Goal: Check status: Check status

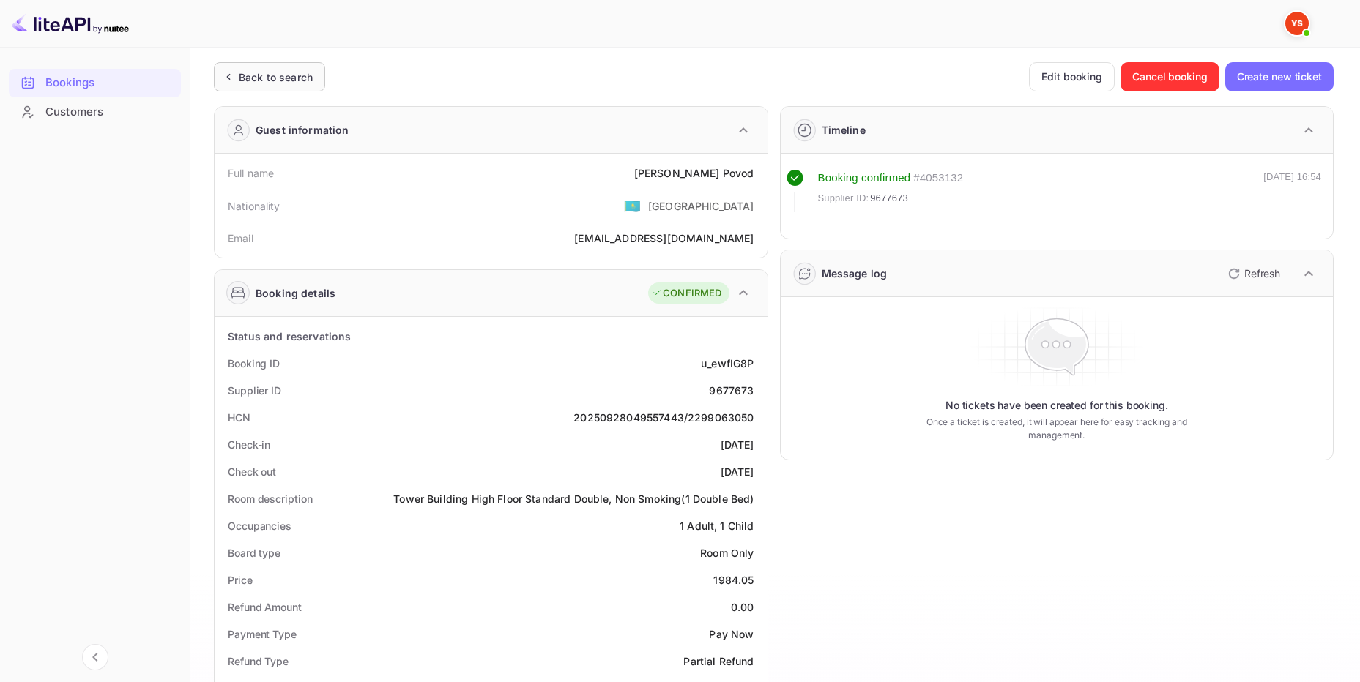
click at [275, 70] on div "Back to search" at bounding box center [276, 77] width 74 height 15
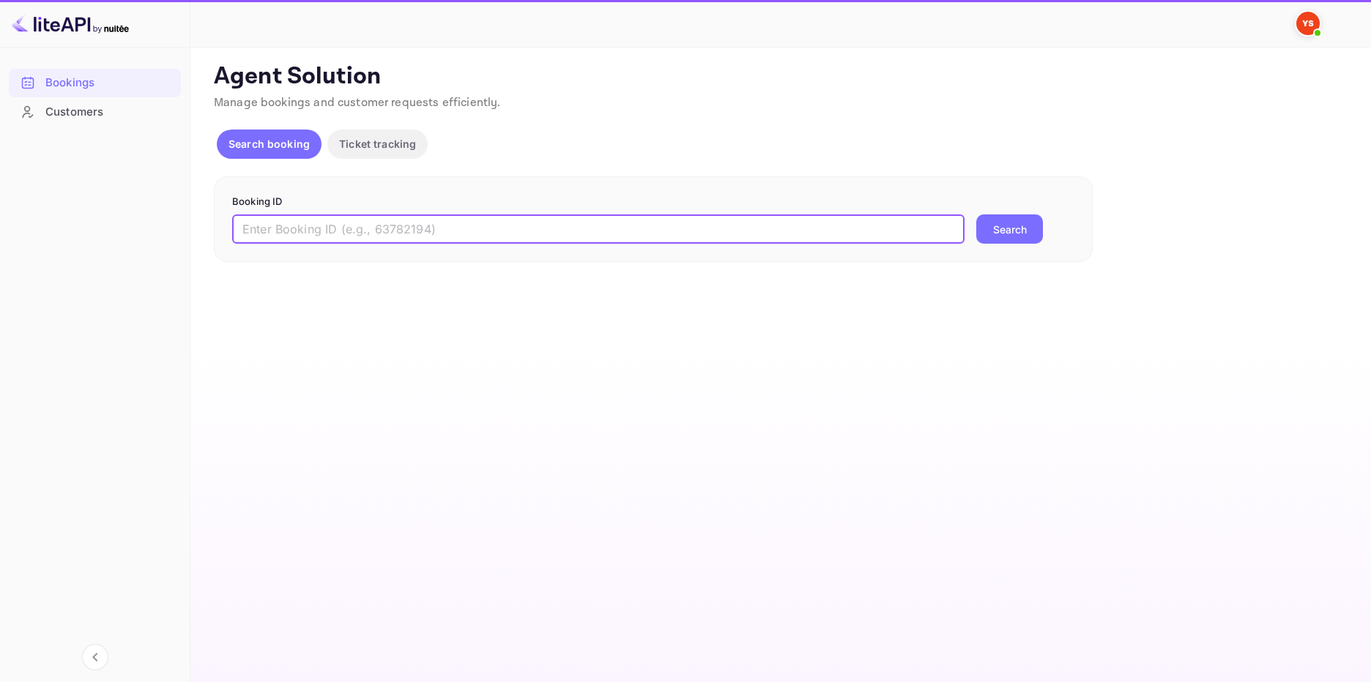
click at [466, 229] on input "text" at bounding box center [598, 229] width 732 height 29
paste input "9320818"
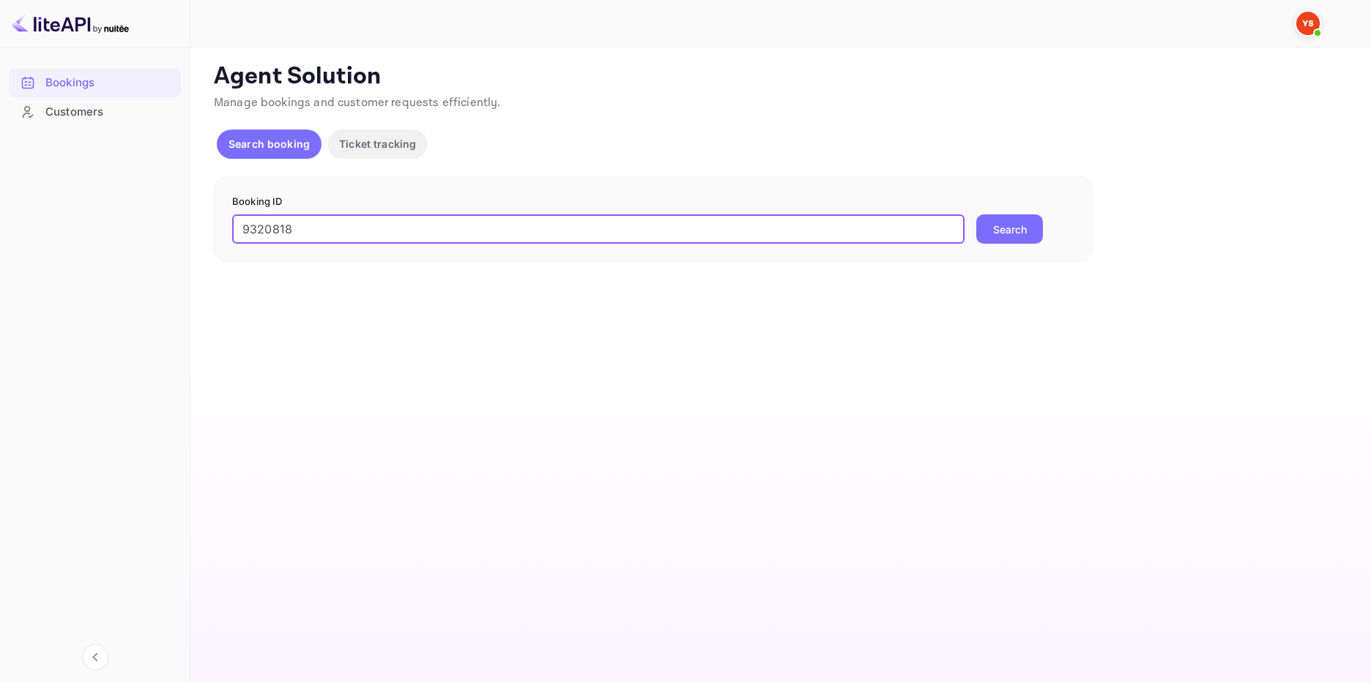
type input "9320818"
click at [1027, 231] on button "Search" at bounding box center [1009, 229] width 67 height 29
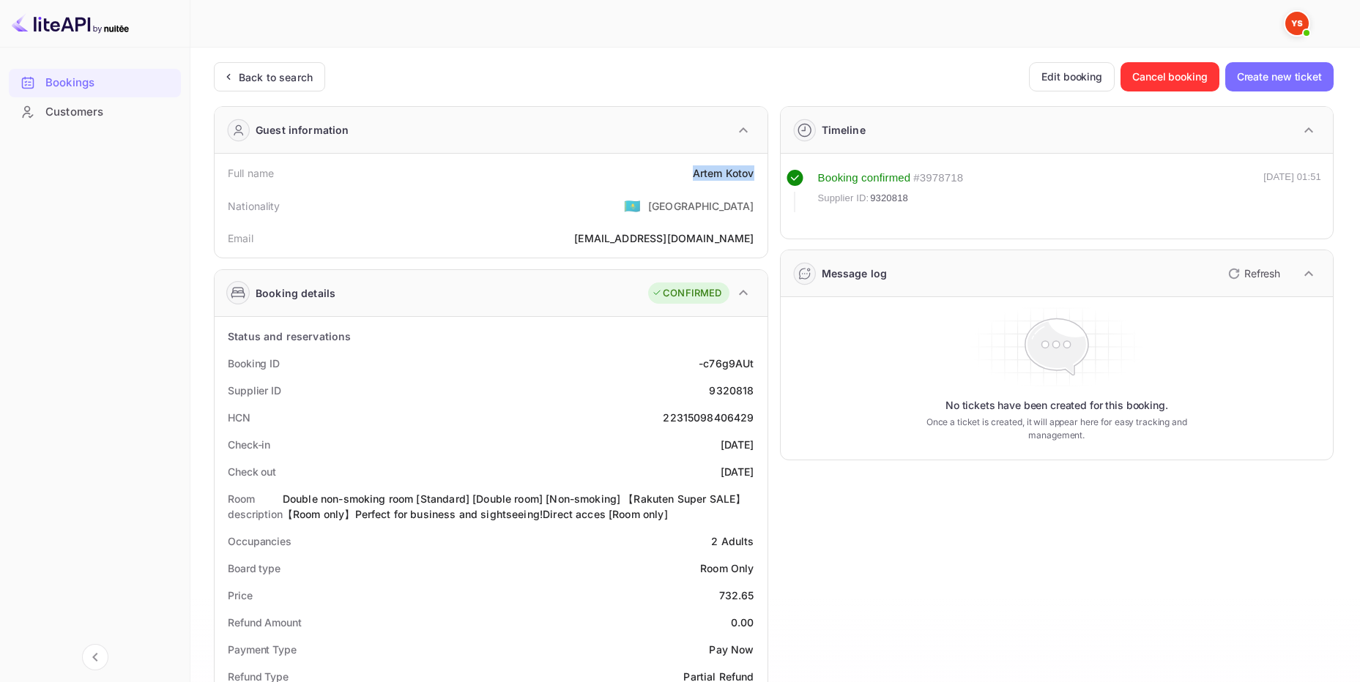
drag, startPoint x: 746, startPoint y: 176, endPoint x: 648, endPoint y: 176, distance: 98.1
click at [649, 176] on div "Full name Artem Kotov" at bounding box center [490, 173] width 541 height 27
copy div "Artem Kotov"
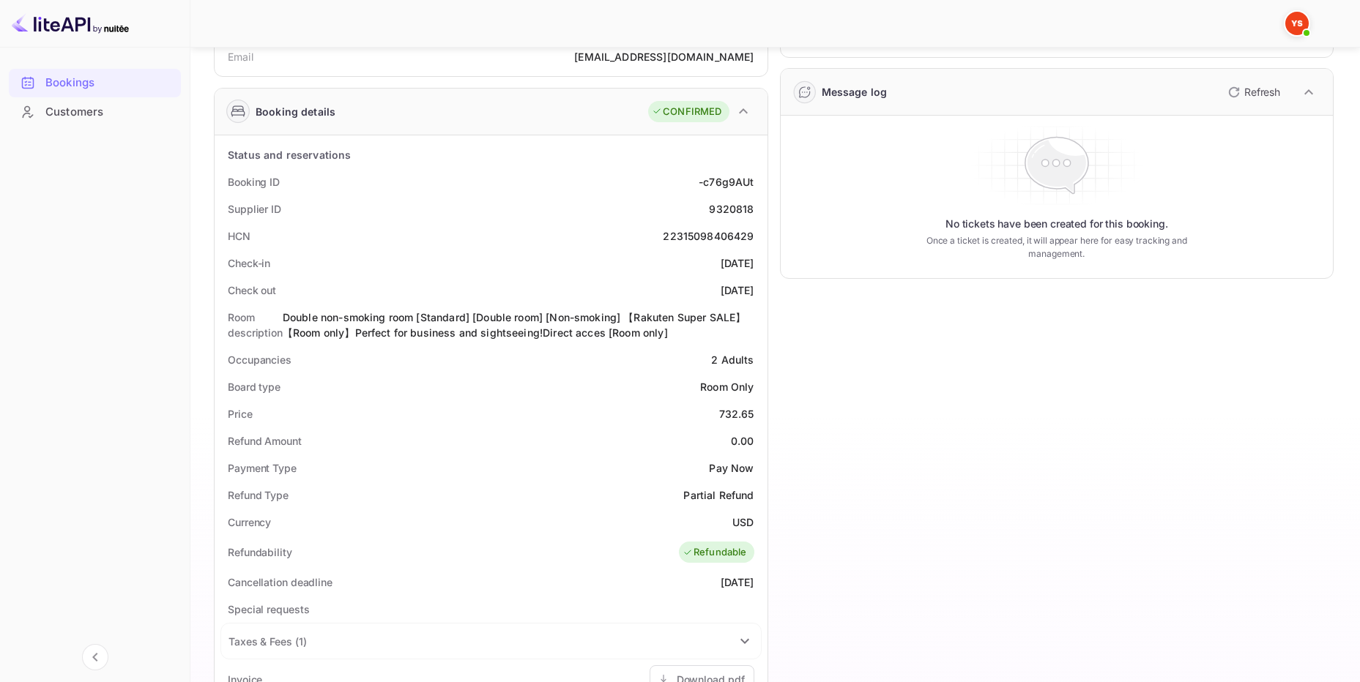
scroll to position [220, 0]
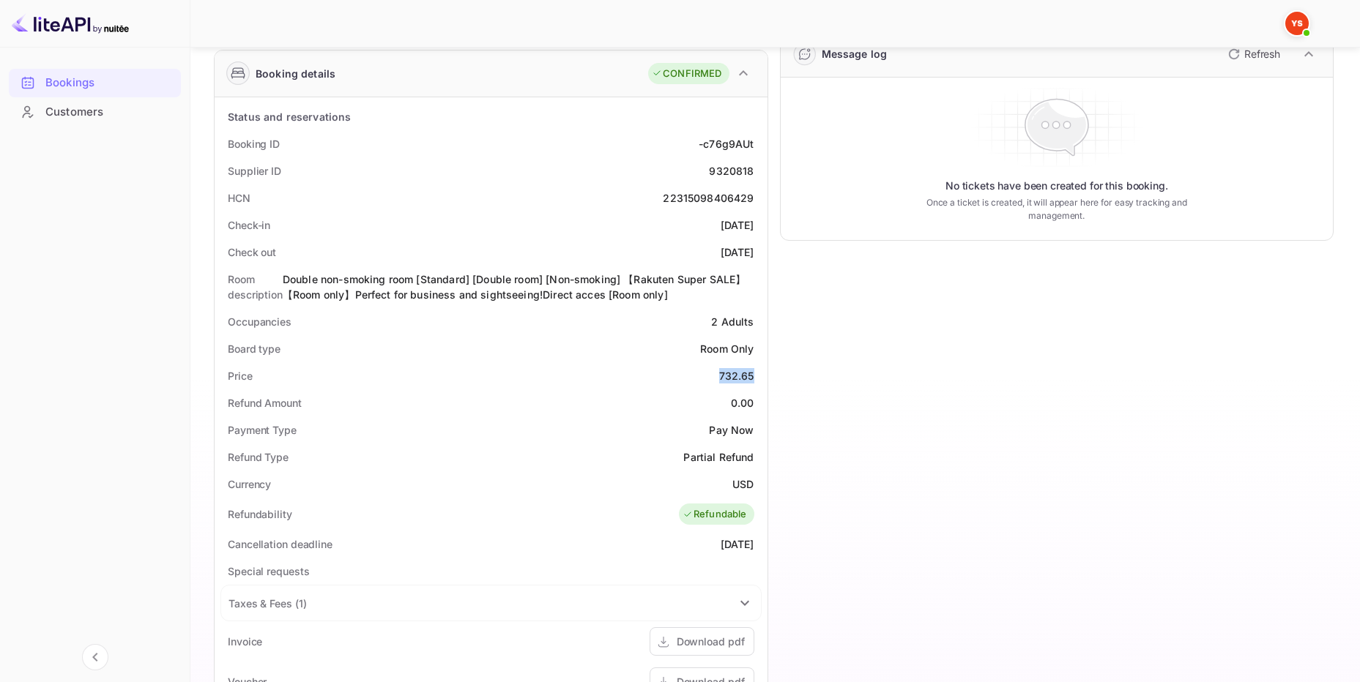
drag, startPoint x: 758, startPoint y: 373, endPoint x: 712, endPoint y: 376, distance: 45.4
click at [713, 376] on div "Price 732.65" at bounding box center [490, 375] width 541 height 27
copy div "732.65"
drag, startPoint x: 737, startPoint y: 485, endPoint x: 670, endPoint y: 496, distance: 67.5
click at [725, 485] on div "Currency USD" at bounding box center [490, 484] width 541 height 27
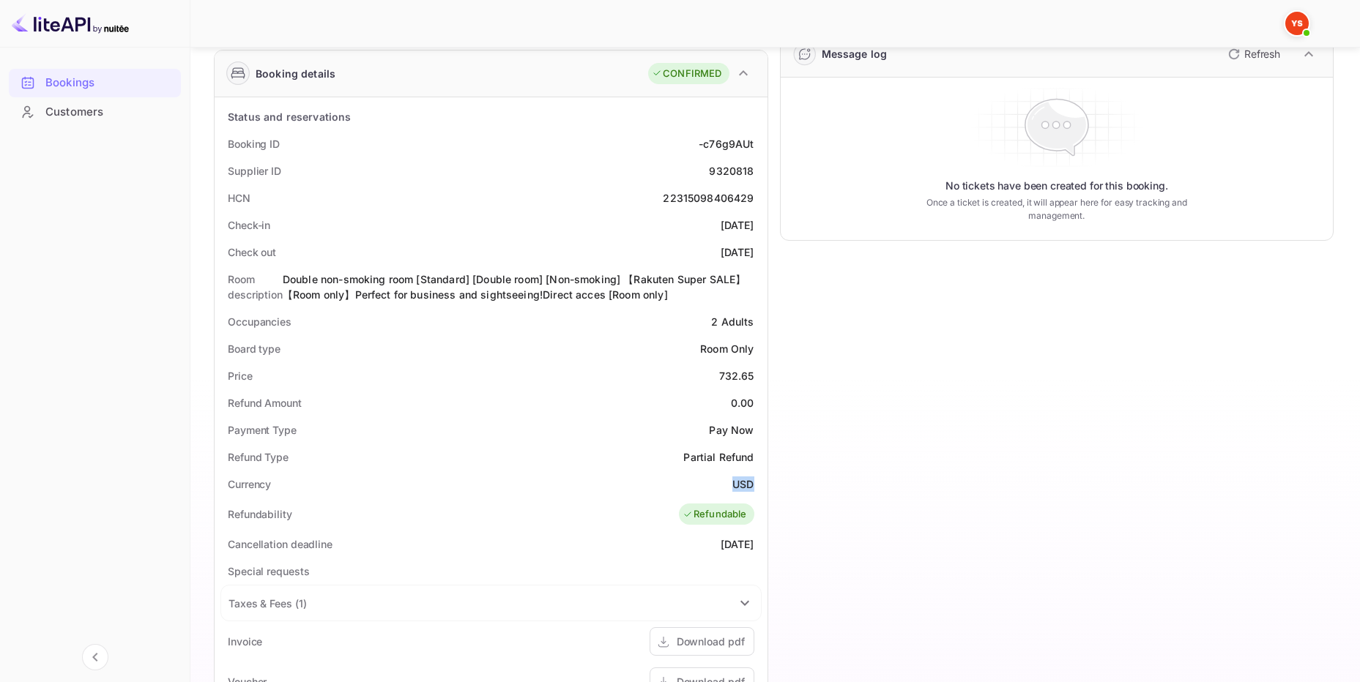
copy div "USD"
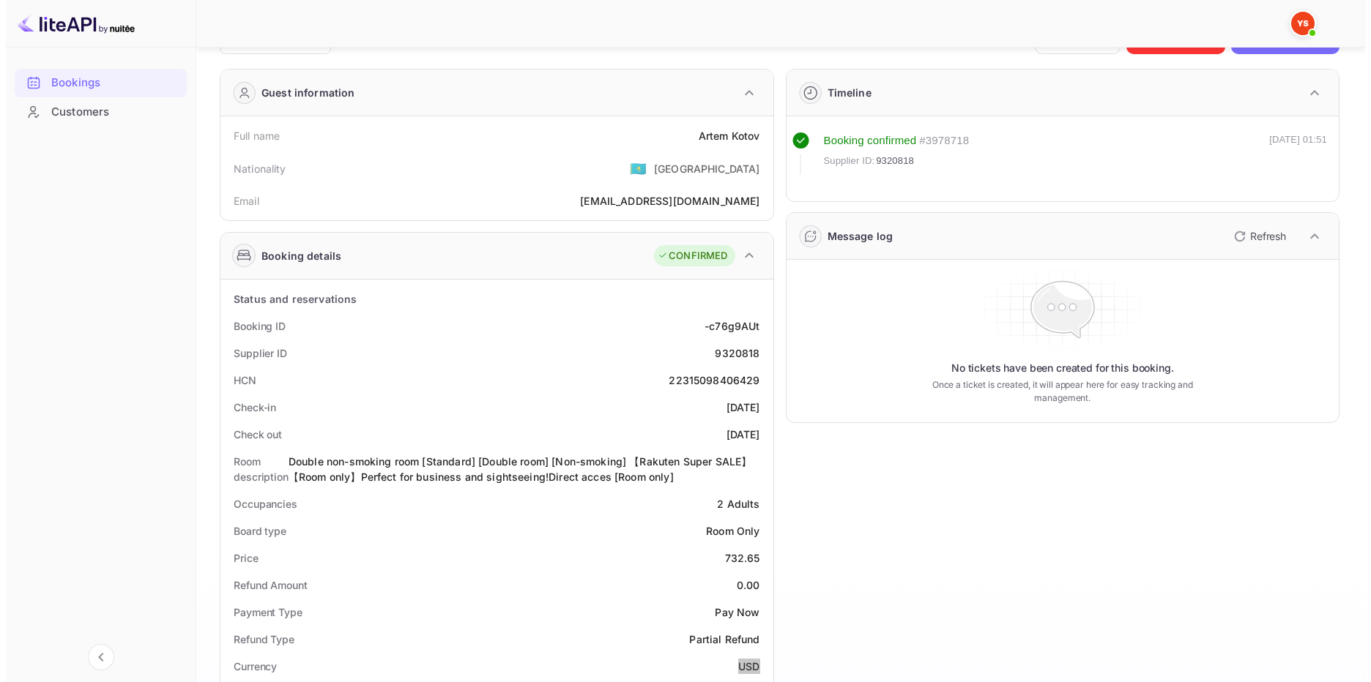
scroll to position [0, 0]
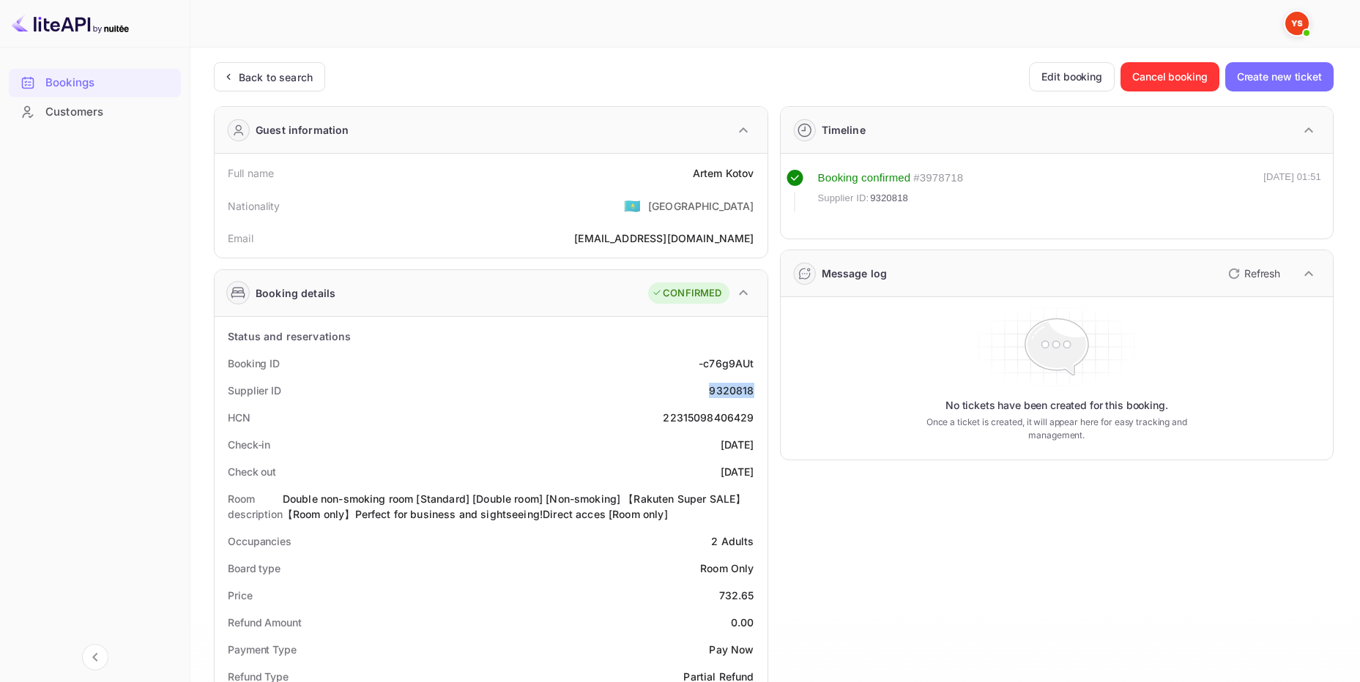
drag, startPoint x: 749, startPoint y: 389, endPoint x: 660, endPoint y: 387, distance: 88.6
click at [660, 387] on div "Supplier ID 9320818" at bounding box center [490, 390] width 541 height 27
copy div "9320818"
click at [263, 60] on div "Unsaved Changes Ticket Affiliate URL https://www.nuitee.com/ Business partner n…" at bounding box center [766, 631] width 1152 height 1166
click at [260, 71] on div "Back to search" at bounding box center [276, 77] width 74 height 15
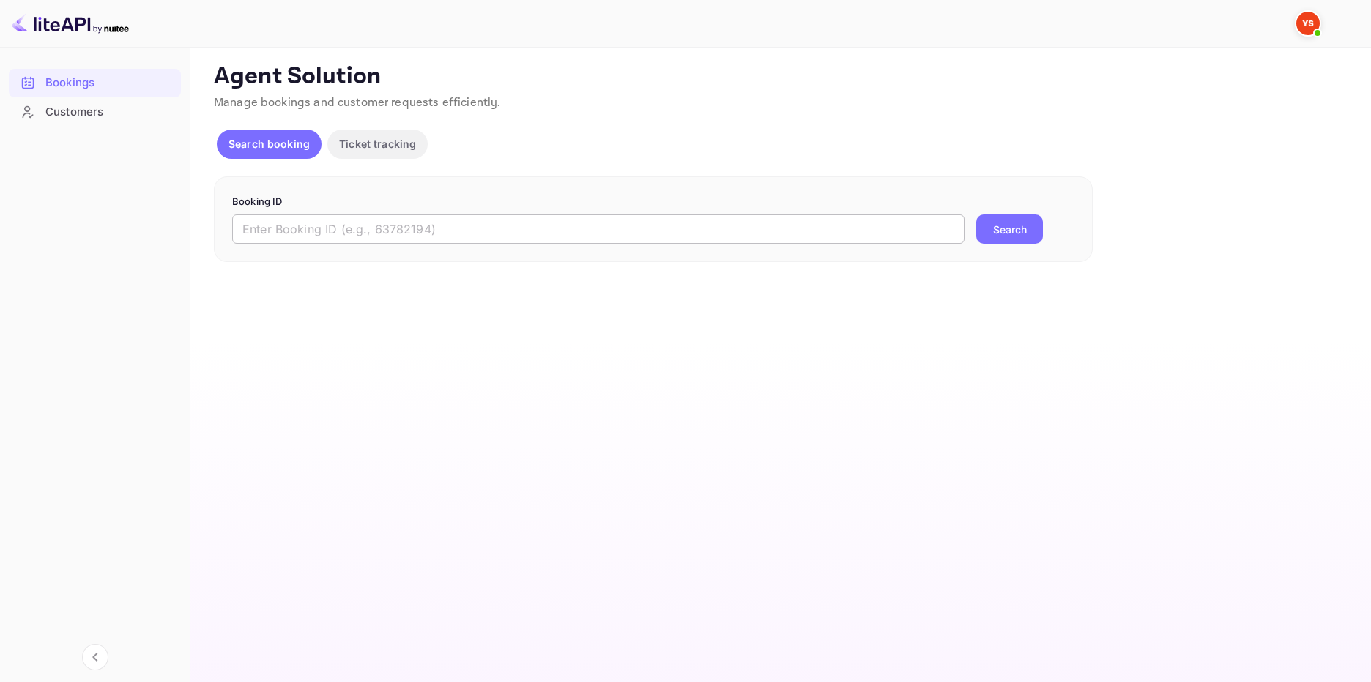
click at [320, 228] on input "text" at bounding box center [598, 229] width 732 height 29
paste input "9437790"
type input "9437790"
click at [1001, 227] on button "Search" at bounding box center [1009, 229] width 67 height 29
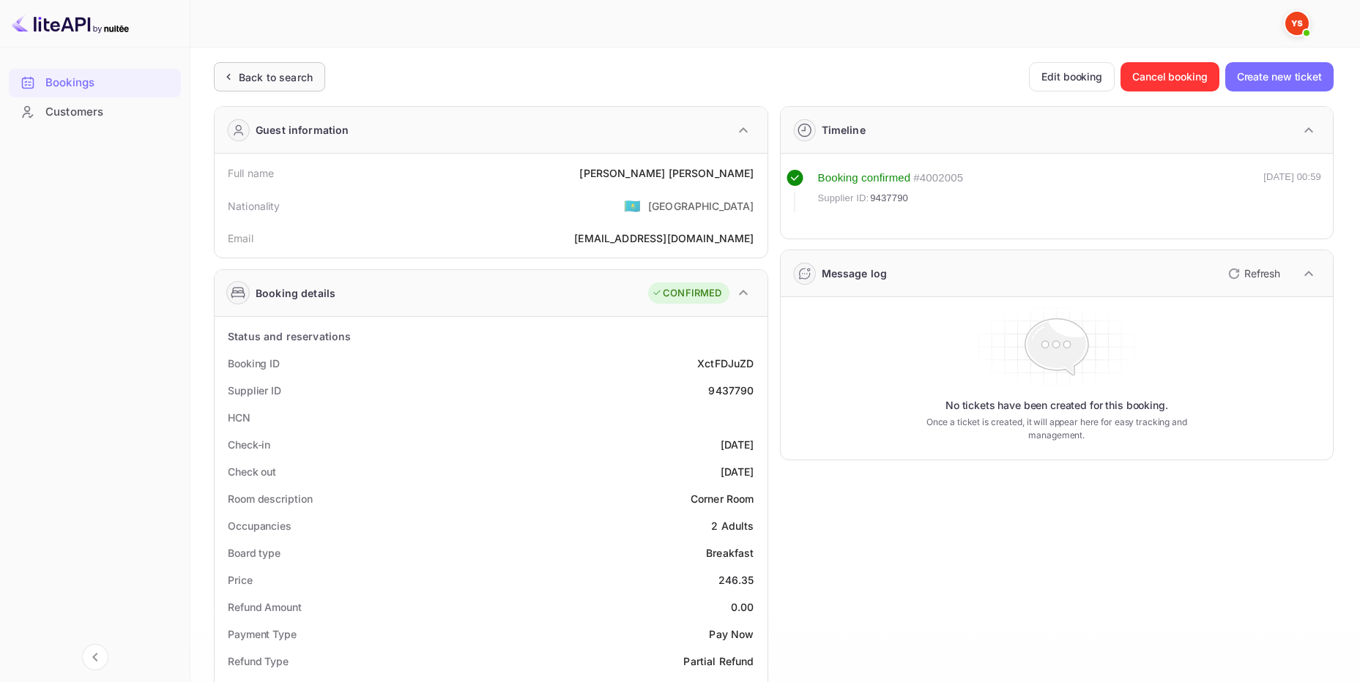
drag, startPoint x: 296, startPoint y: 72, endPoint x: 327, endPoint y: 128, distance: 64.2
click at [297, 72] on div "Back to search" at bounding box center [276, 77] width 74 height 15
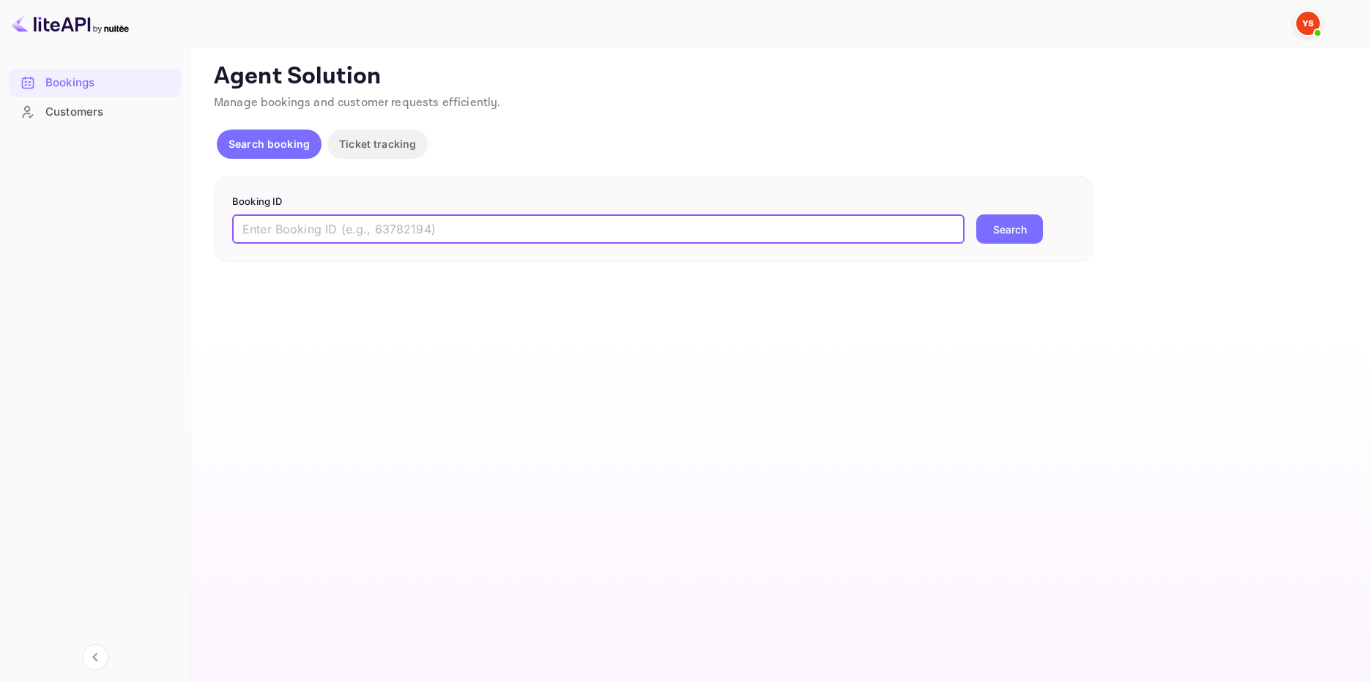
drag, startPoint x: 315, startPoint y: 231, endPoint x: 356, endPoint y: 231, distance: 41.0
click at [316, 231] on input "text" at bounding box center [598, 229] width 732 height 29
paste input "9710401"
type input "9710401"
click at [1021, 223] on button "Search" at bounding box center [1009, 229] width 67 height 29
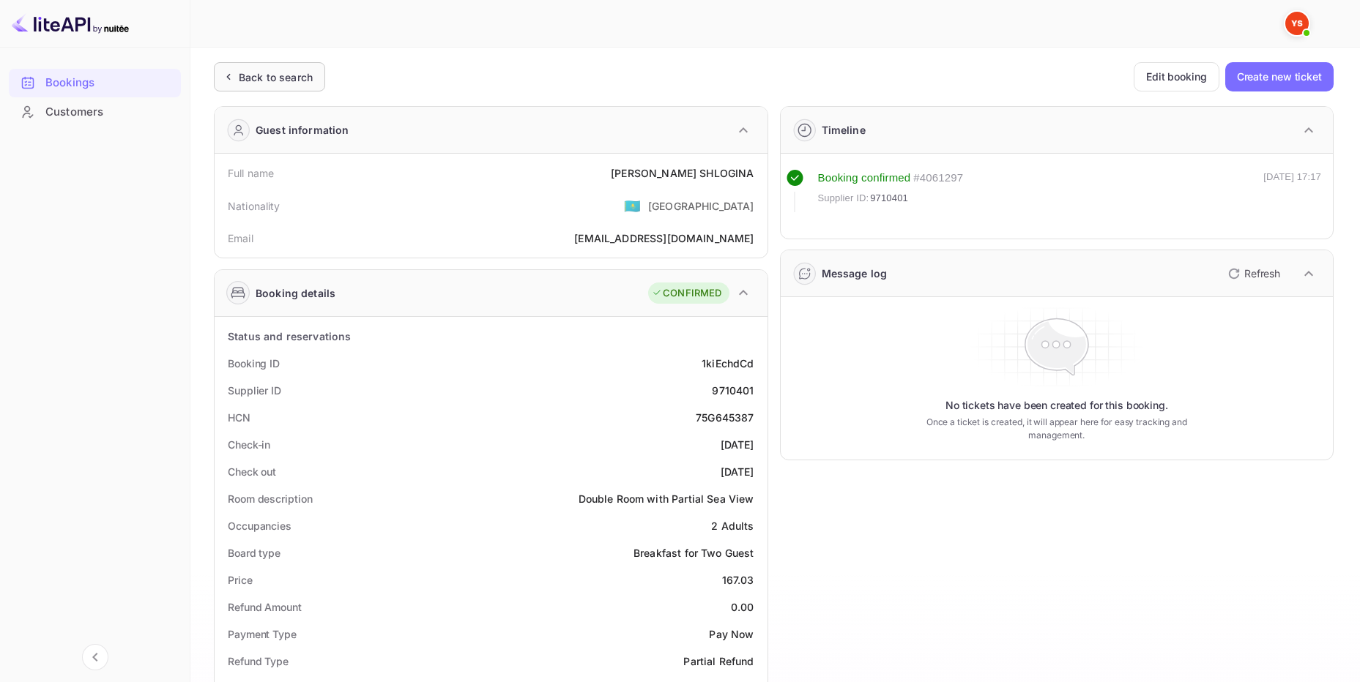
click at [317, 78] on div "Back to search" at bounding box center [269, 76] width 111 height 29
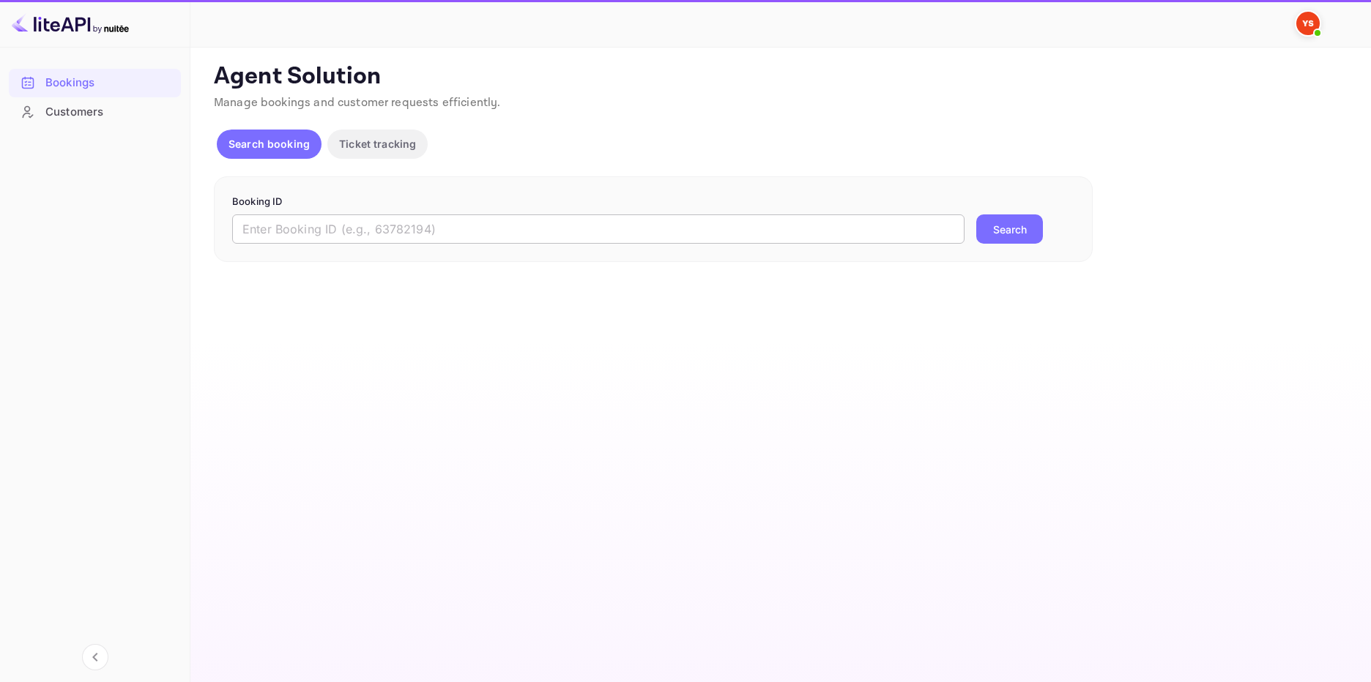
click at [390, 229] on input "text" at bounding box center [598, 229] width 732 height 29
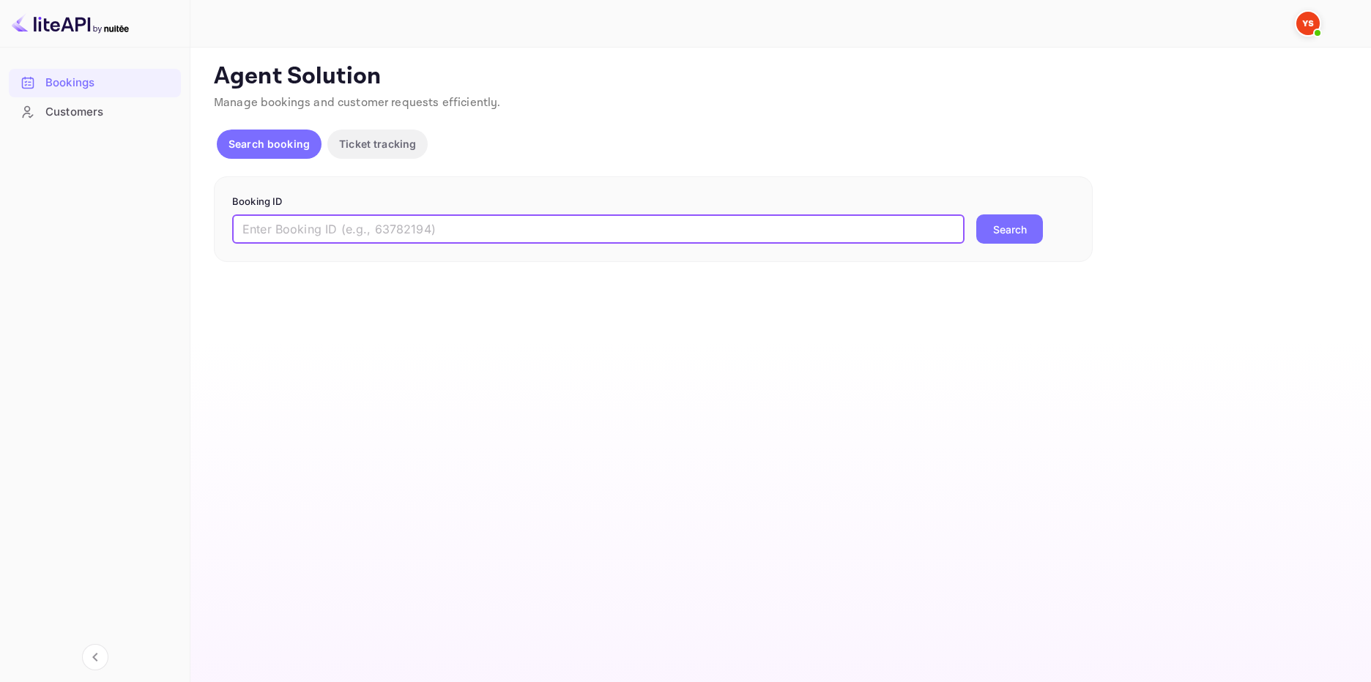
paste input "9665499"
type input "9665499"
click at [1011, 231] on button "Search" at bounding box center [1009, 229] width 67 height 29
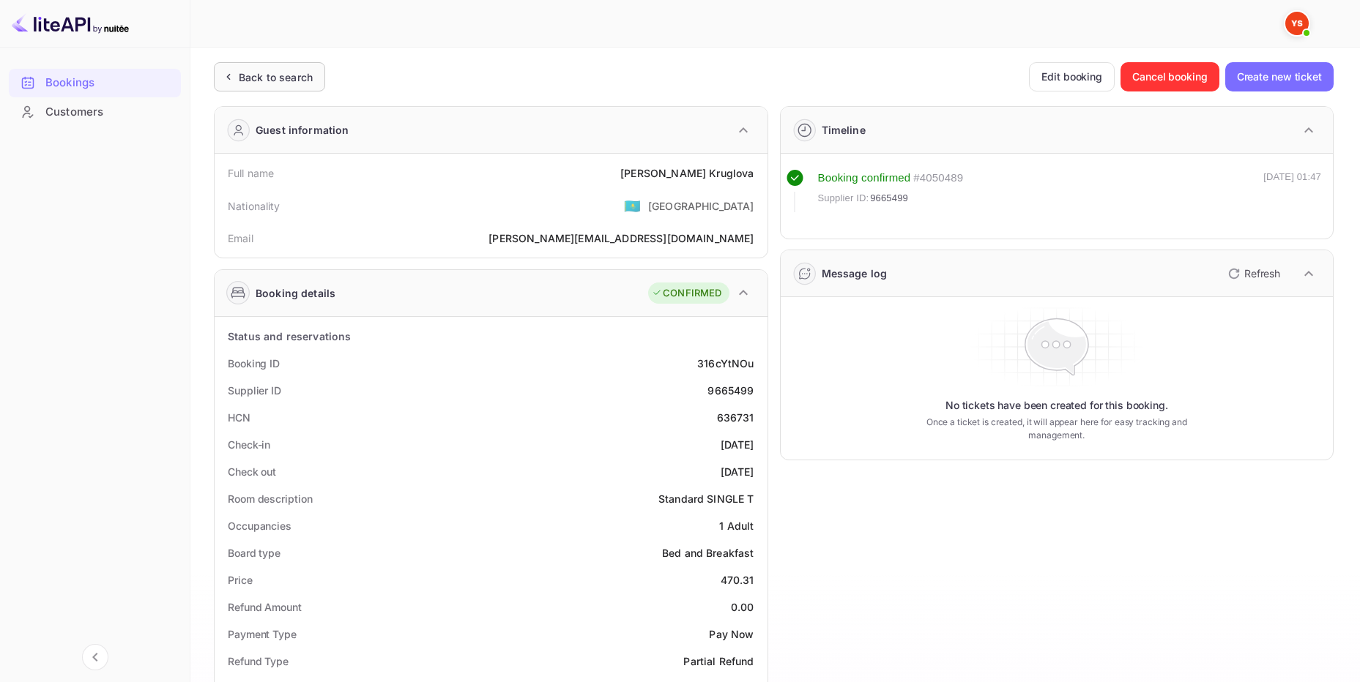
click at [311, 81] on div "Back to search" at bounding box center [276, 77] width 74 height 15
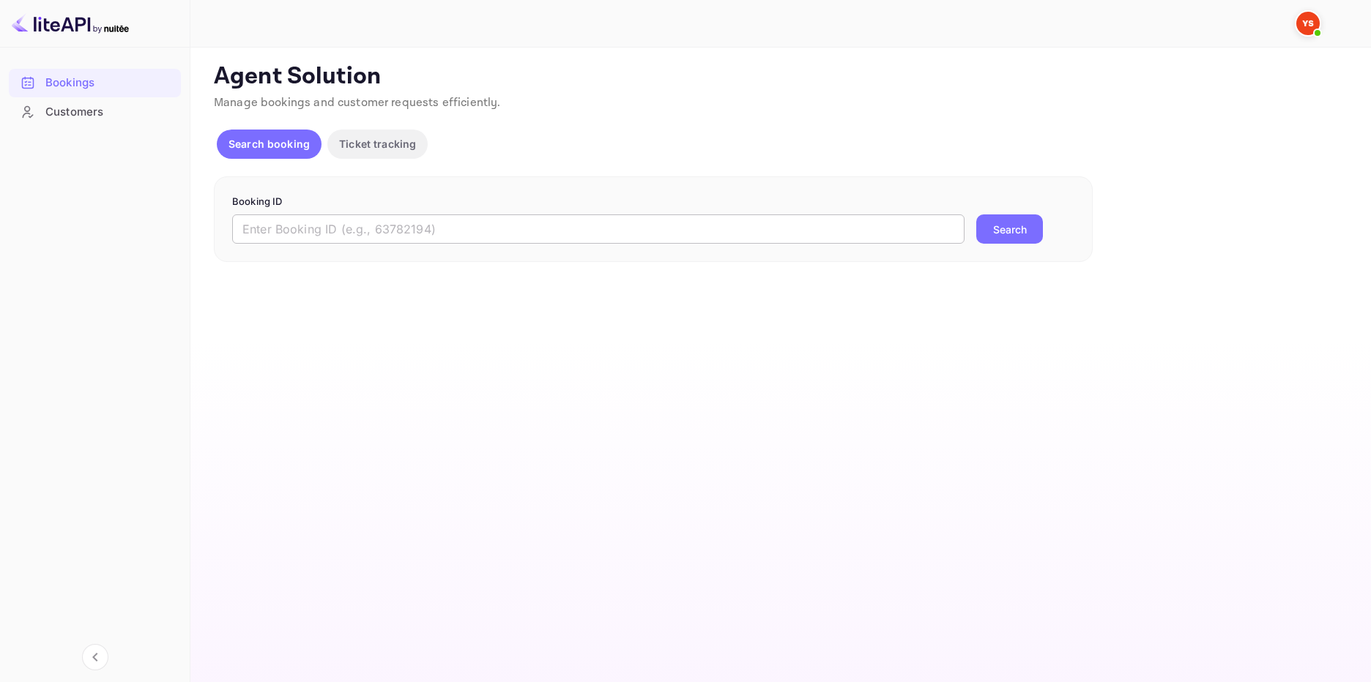
click at [294, 234] on input "text" at bounding box center [598, 229] width 732 height 29
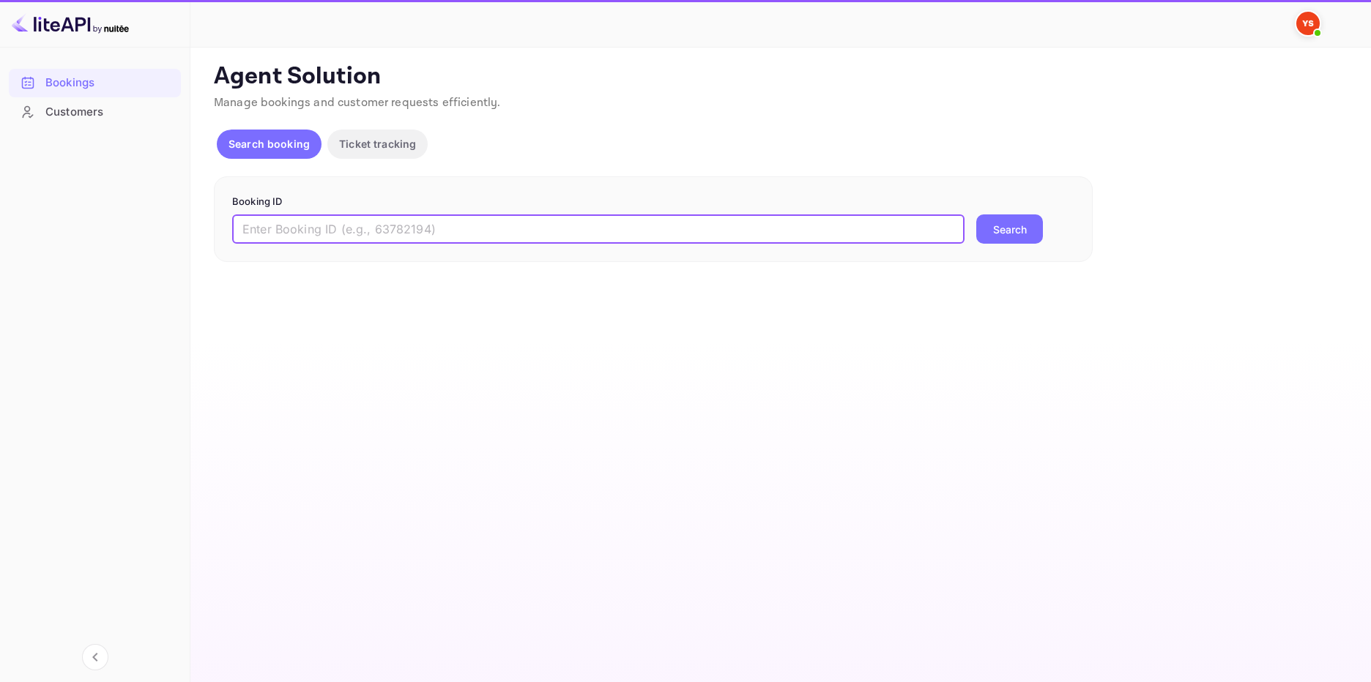
paste input "9447508"
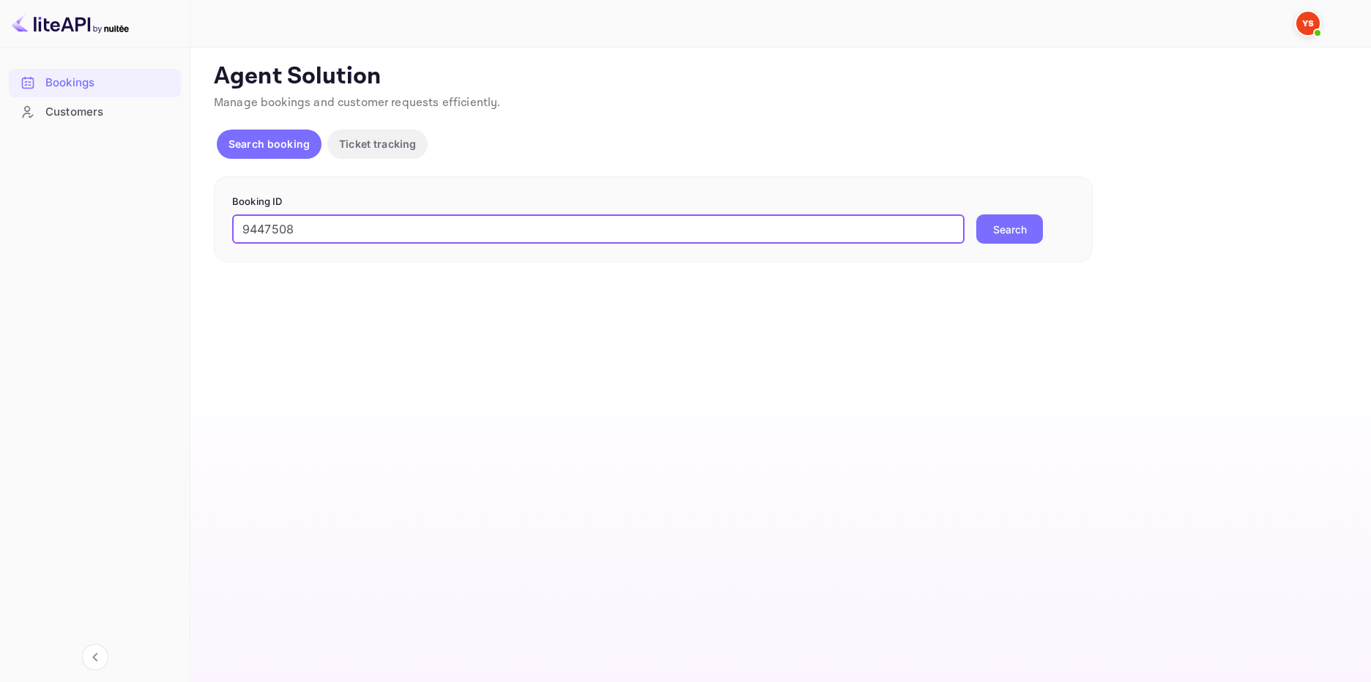
type input "9447508"
click at [991, 231] on button "Search" at bounding box center [1009, 229] width 67 height 29
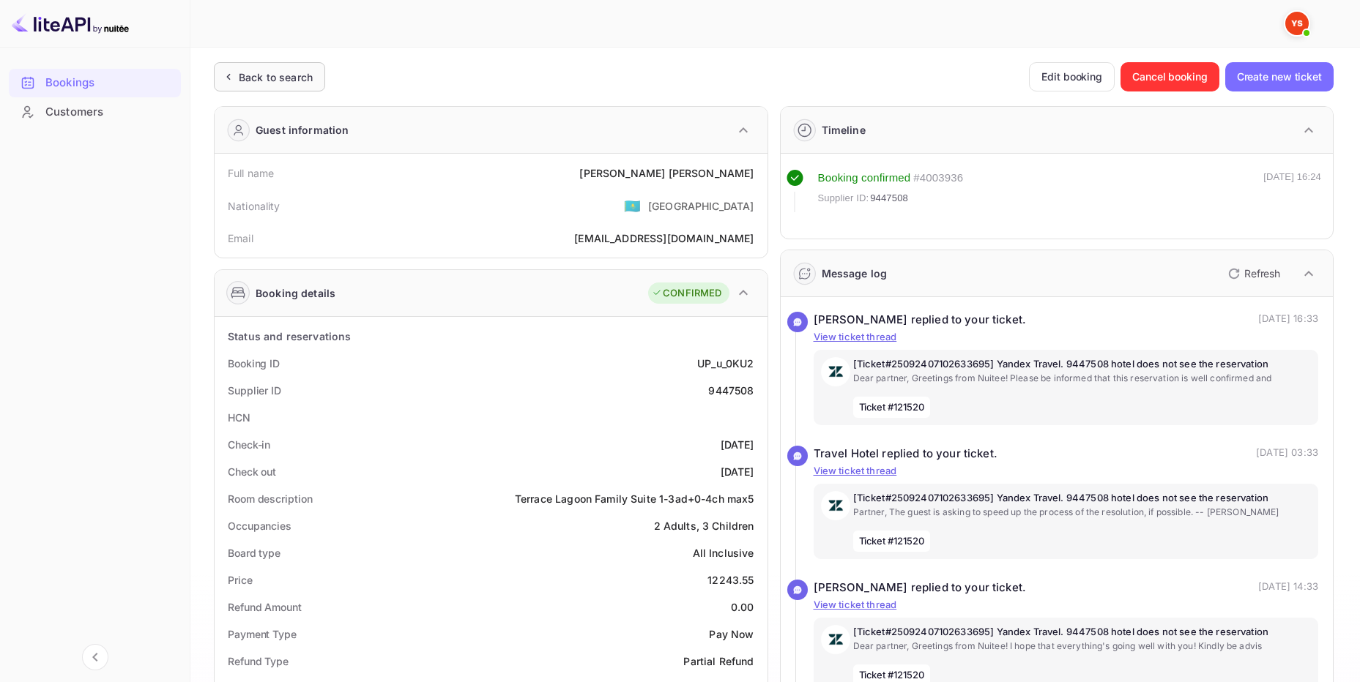
click at [305, 87] on div "Back to search" at bounding box center [269, 76] width 111 height 29
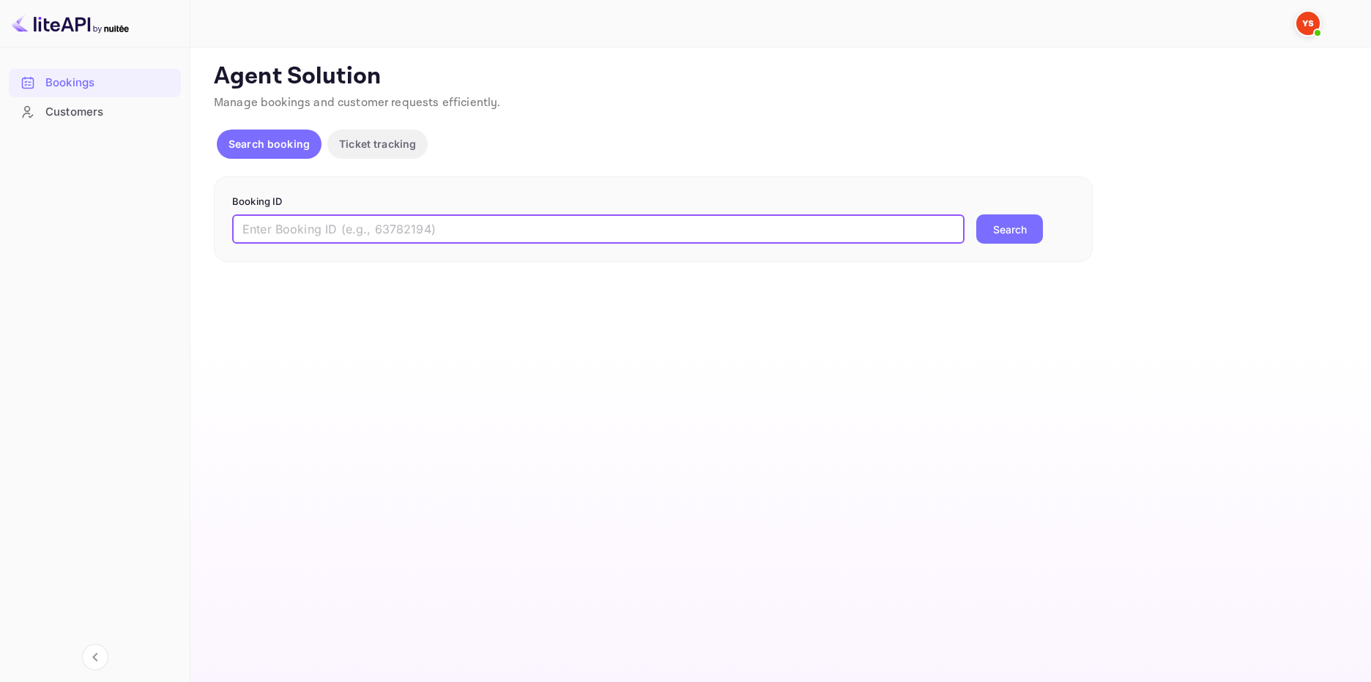
drag, startPoint x: 519, startPoint y: 228, endPoint x: 527, endPoint y: 225, distance: 8.3
click at [520, 228] on input "text" at bounding box center [598, 229] width 732 height 29
paste input "9729889"
type input "9729889"
click at [979, 228] on button "Search" at bounding box center [1009, 229] width 67 height 29
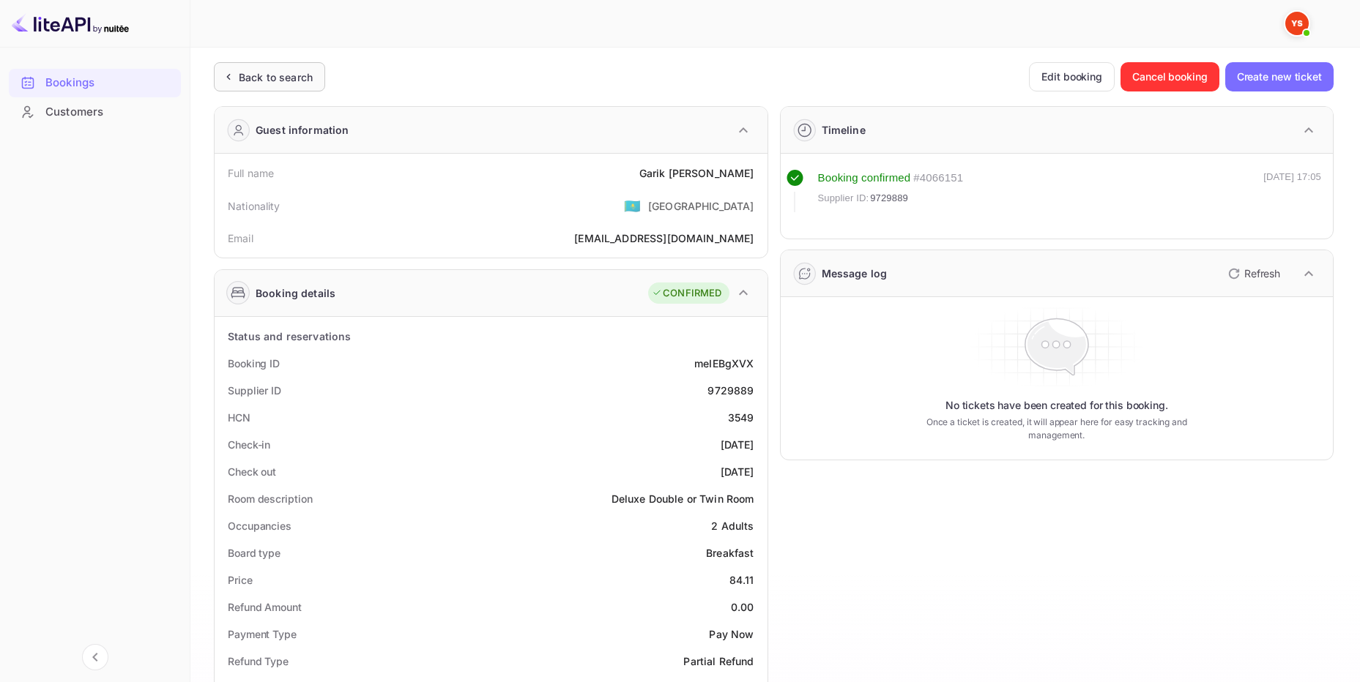
click at [296, 84] on div "Back to search" at bounding box center [276, 77] width 74 height 15
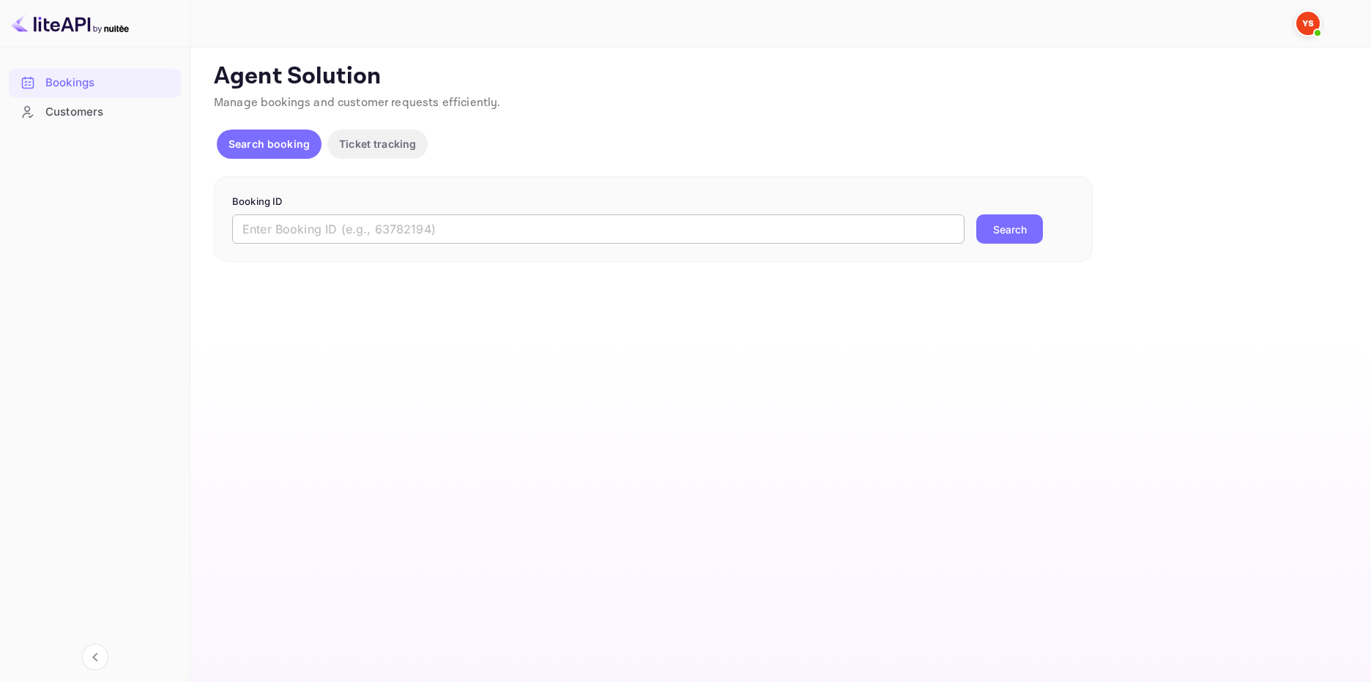
click at [444, 233] on input "text" at bounding box center [598, 229] width 732 height 29
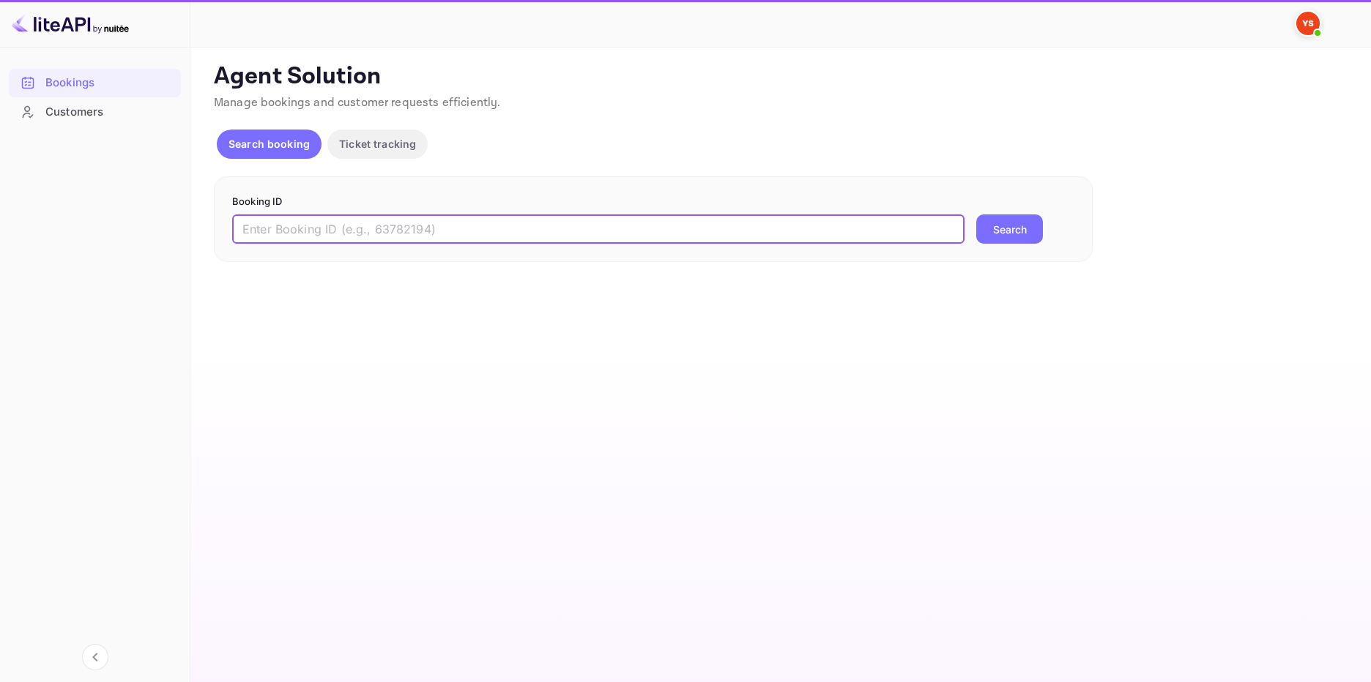
paste input "7714319"
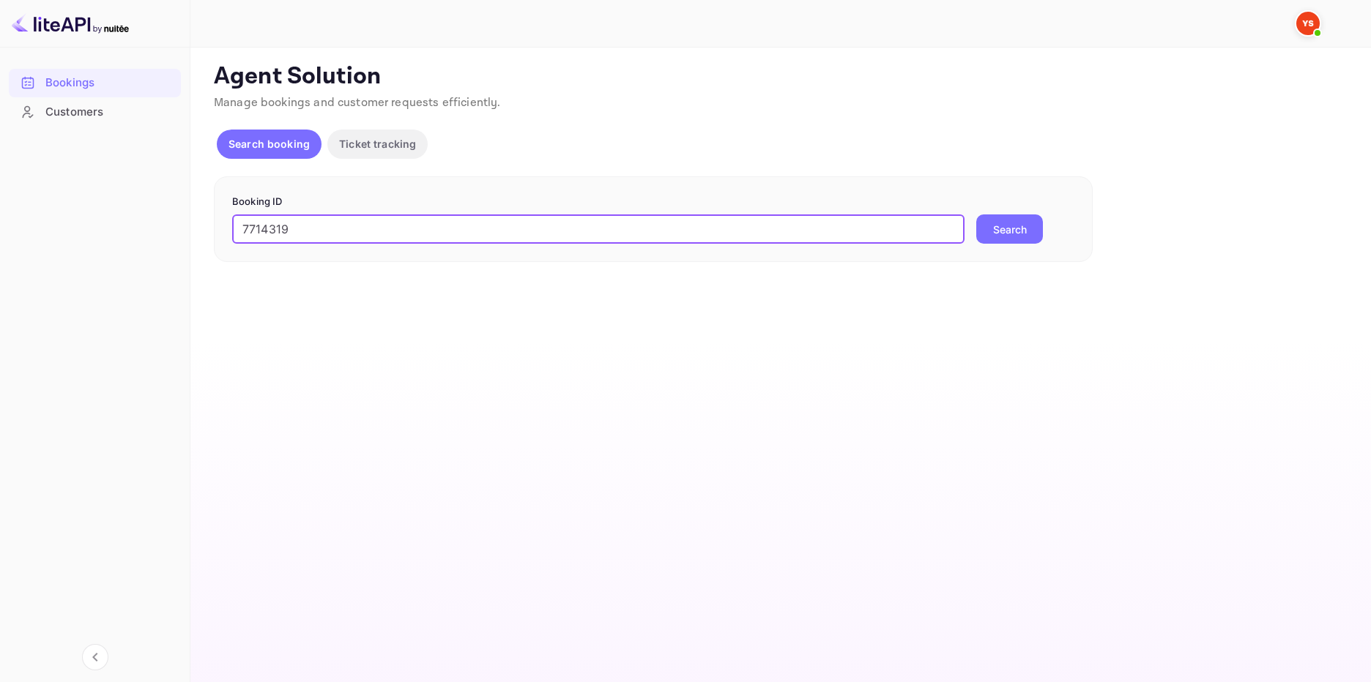
type input "7714319"
click at [1000, 238] on button "Search" at bounding box center [1009, 229] width 67 height 29
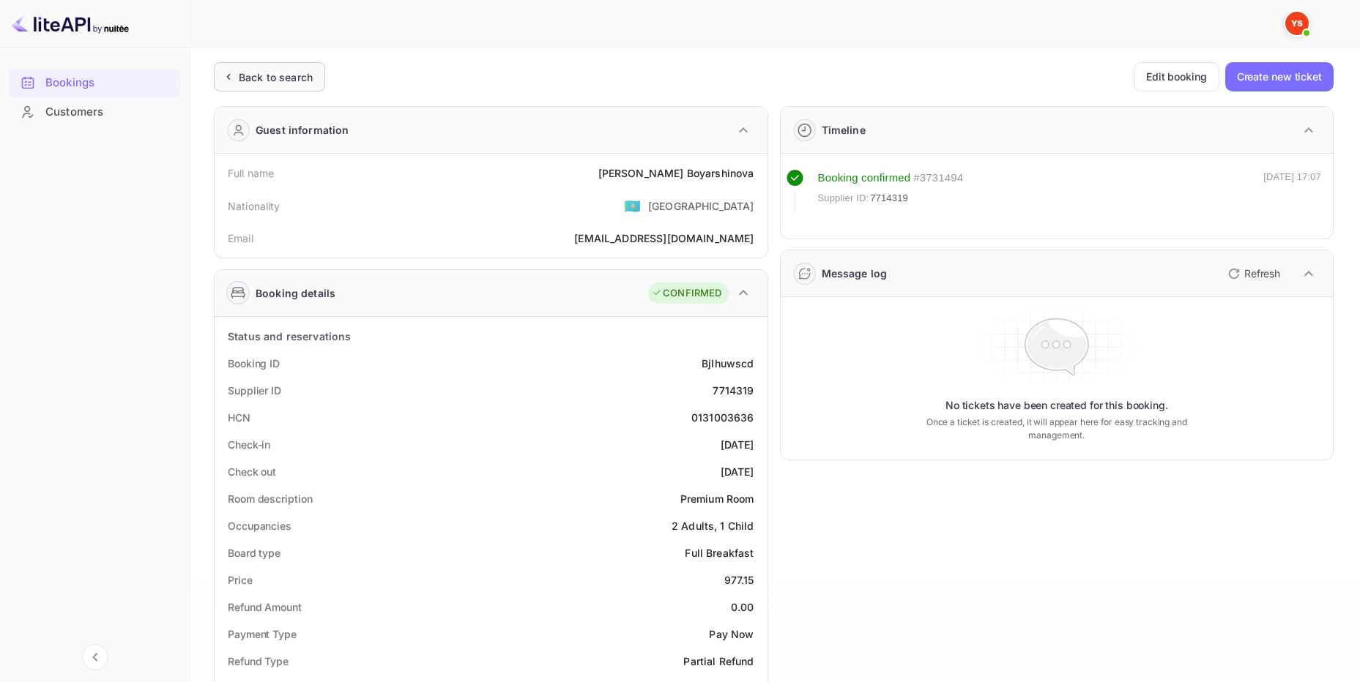
click at [268, 78] on div "Back to search" at bounding box center [276, 77] width 74 height 15
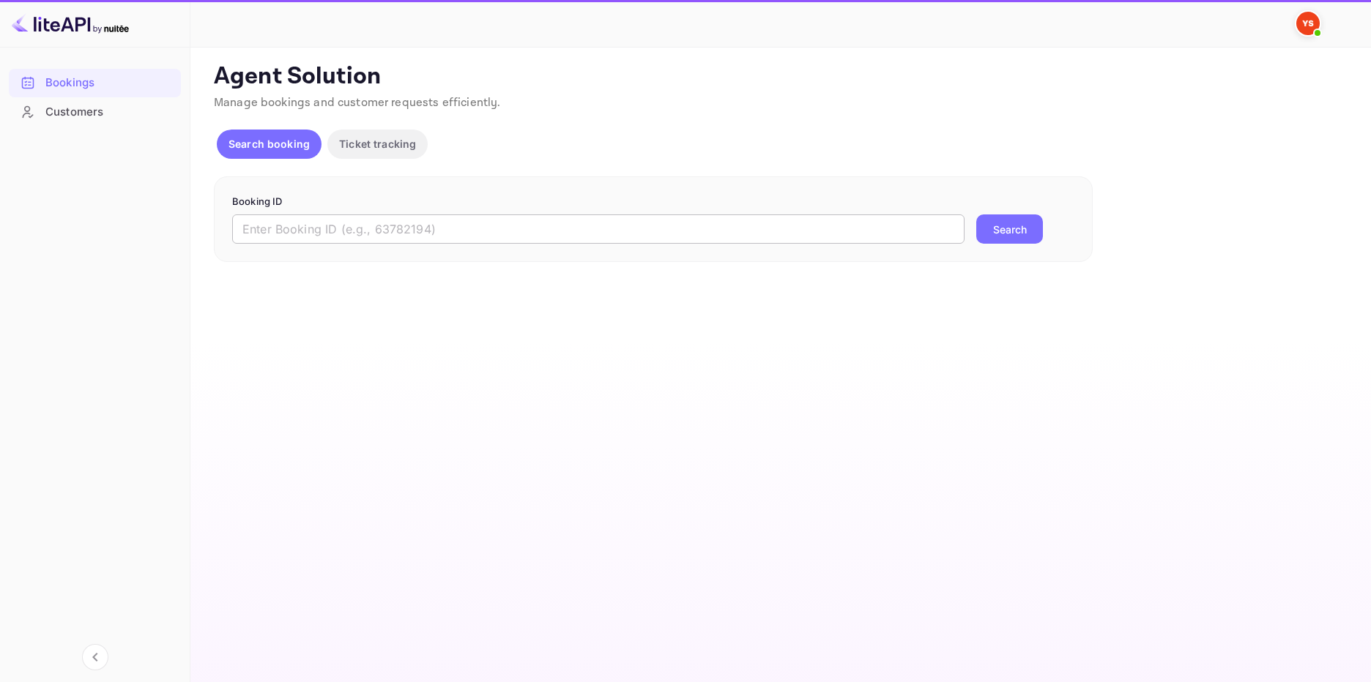
click at [652, 223] on input "text" at bounding box center [598, 229] width 732 height 29
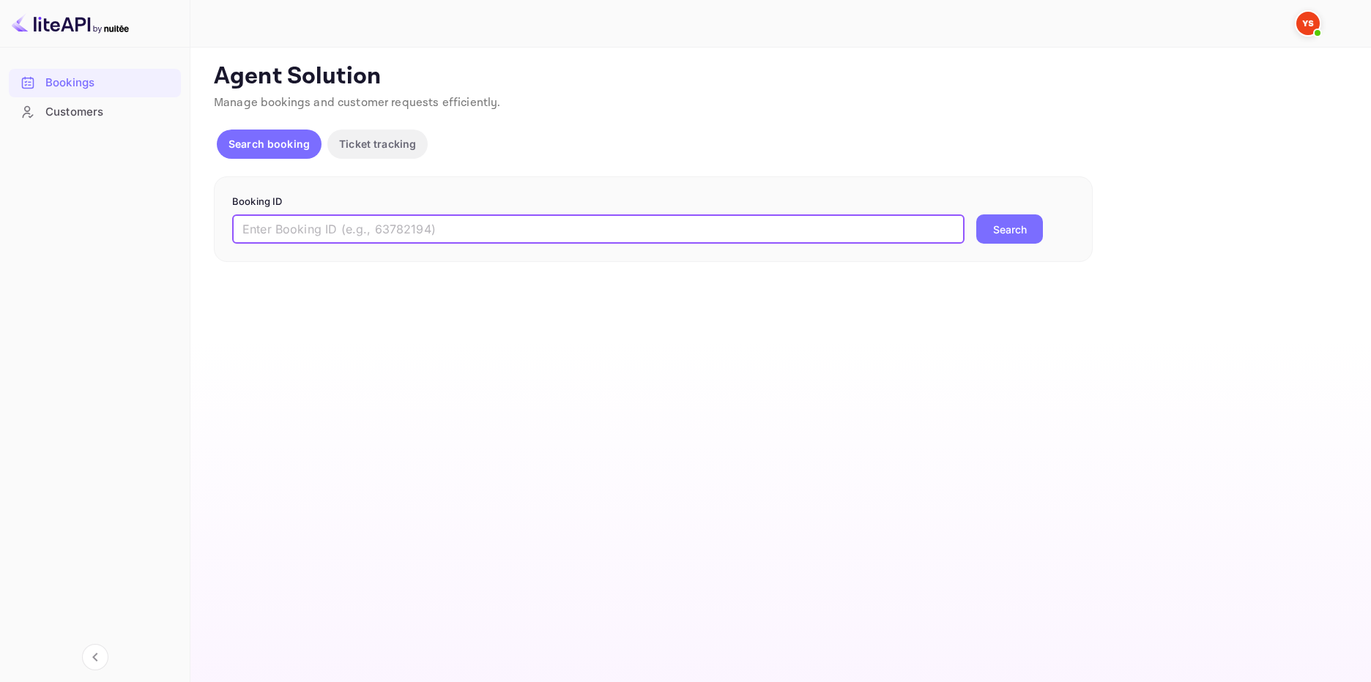
paste input "9505753"
type input "9505753"
click at [1007, 228] on button "Search" at bounding box center [1009, 229] width 67 height 29
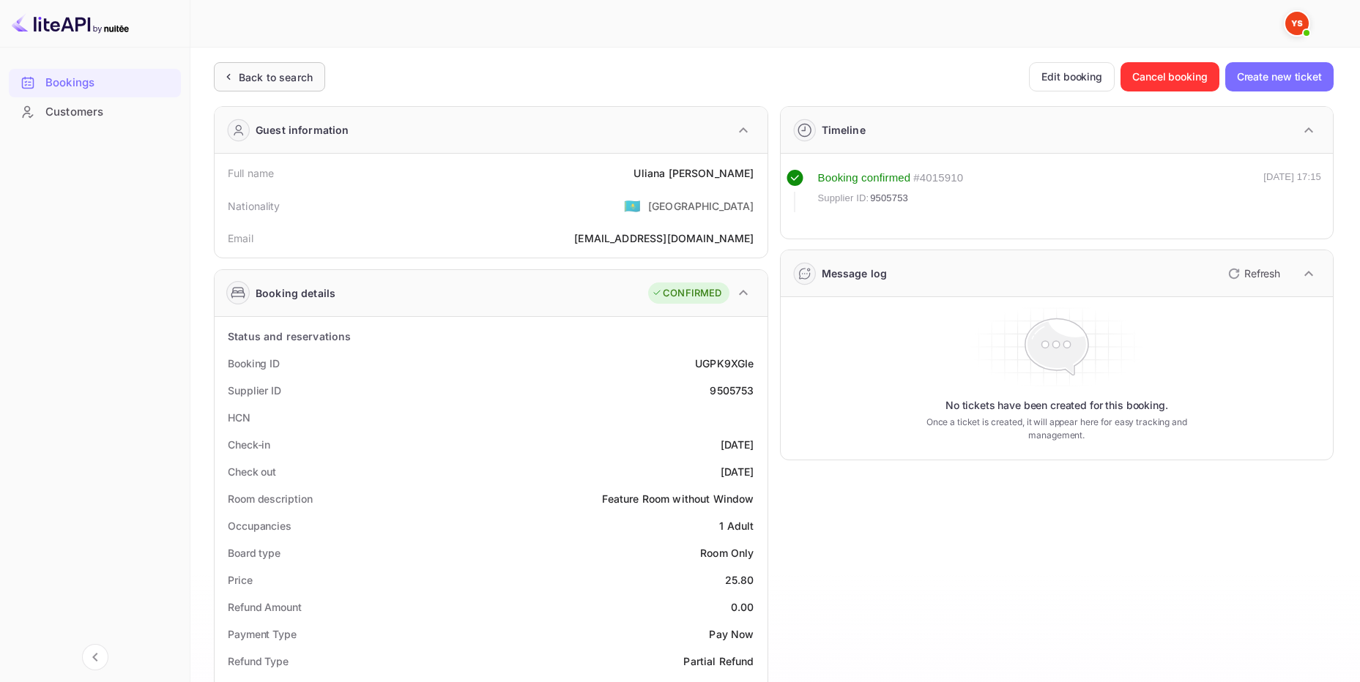
click at [257, 75] on div "Back to search" at bounding box center [276, 77] width 74 height 15
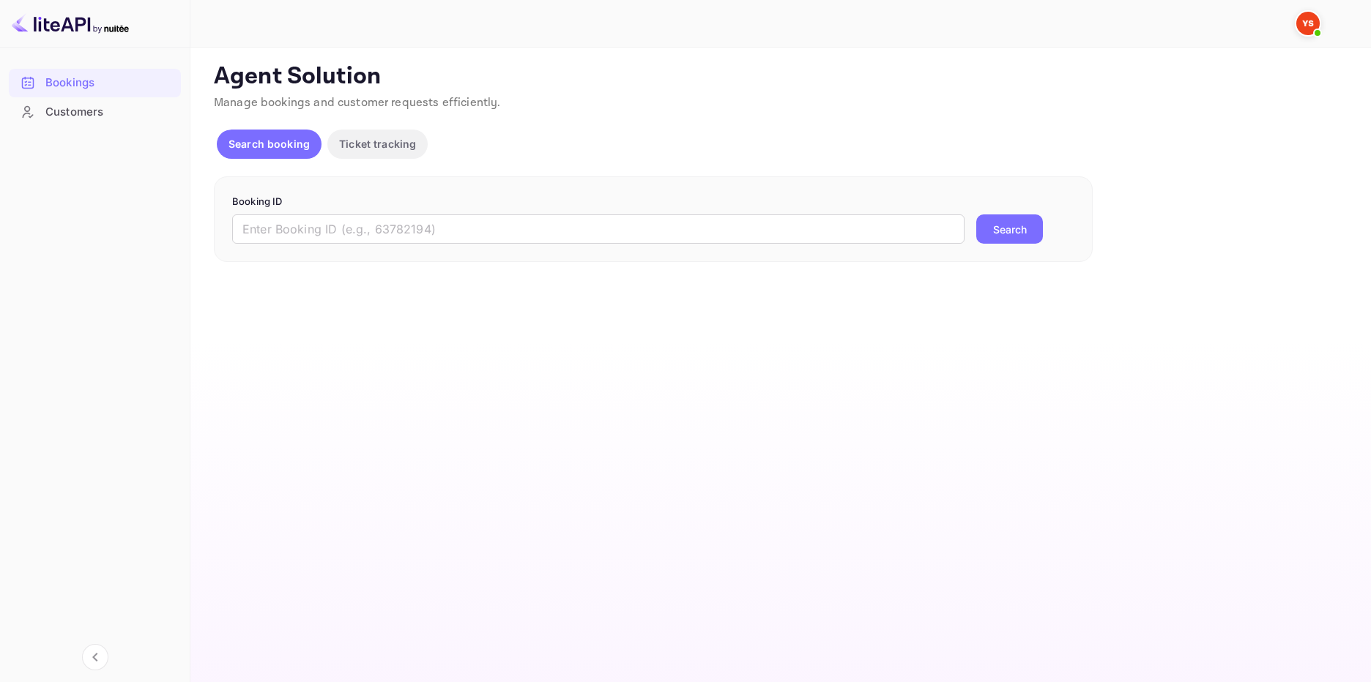
drag, startPoint x: 400, startPoint y: 204, endPoint x: 392, endPoint y: 212, distance: 11.4
click at [400, 204] on p "Booking ID" at bounding box center [653, 202] width 842 height 15
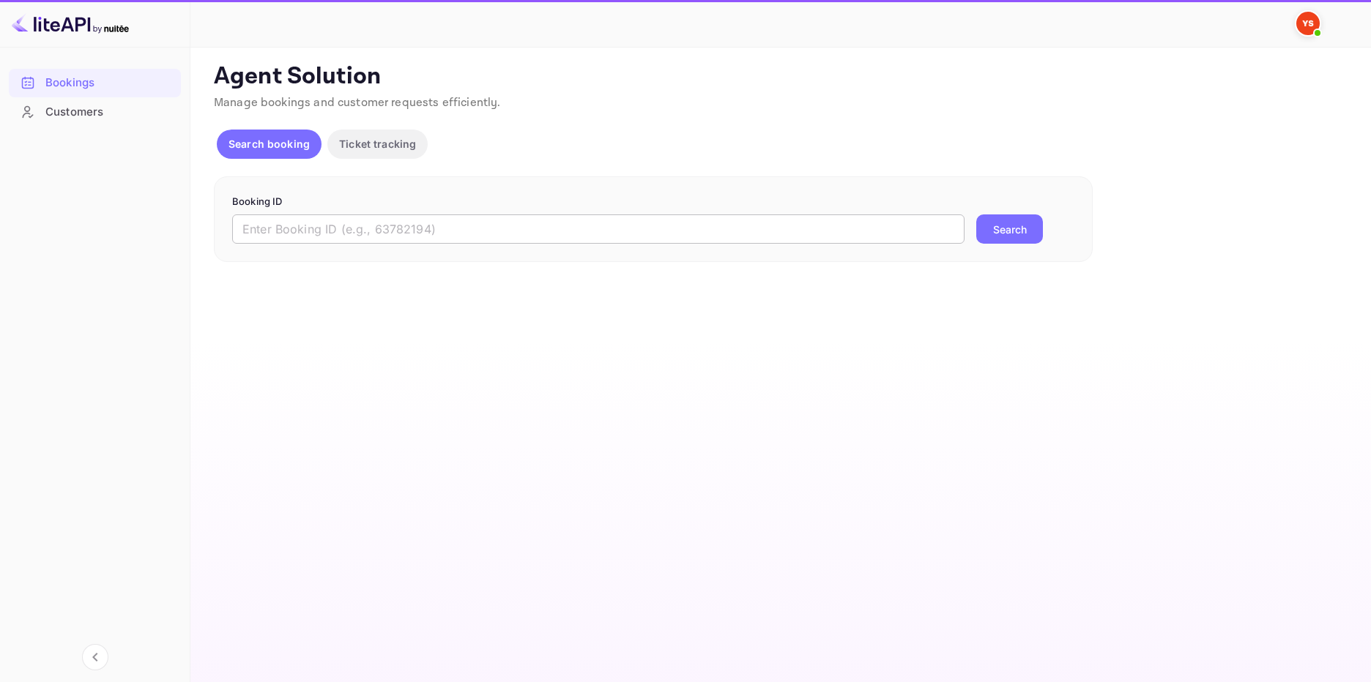
drag, startPoint x: 392, startPoint y: 217, endPoint x: 411, endPoint y: 219, distance: 19.8
click at [392, 219] on input "text" at bounding box center [598, 229] width 732 height 29
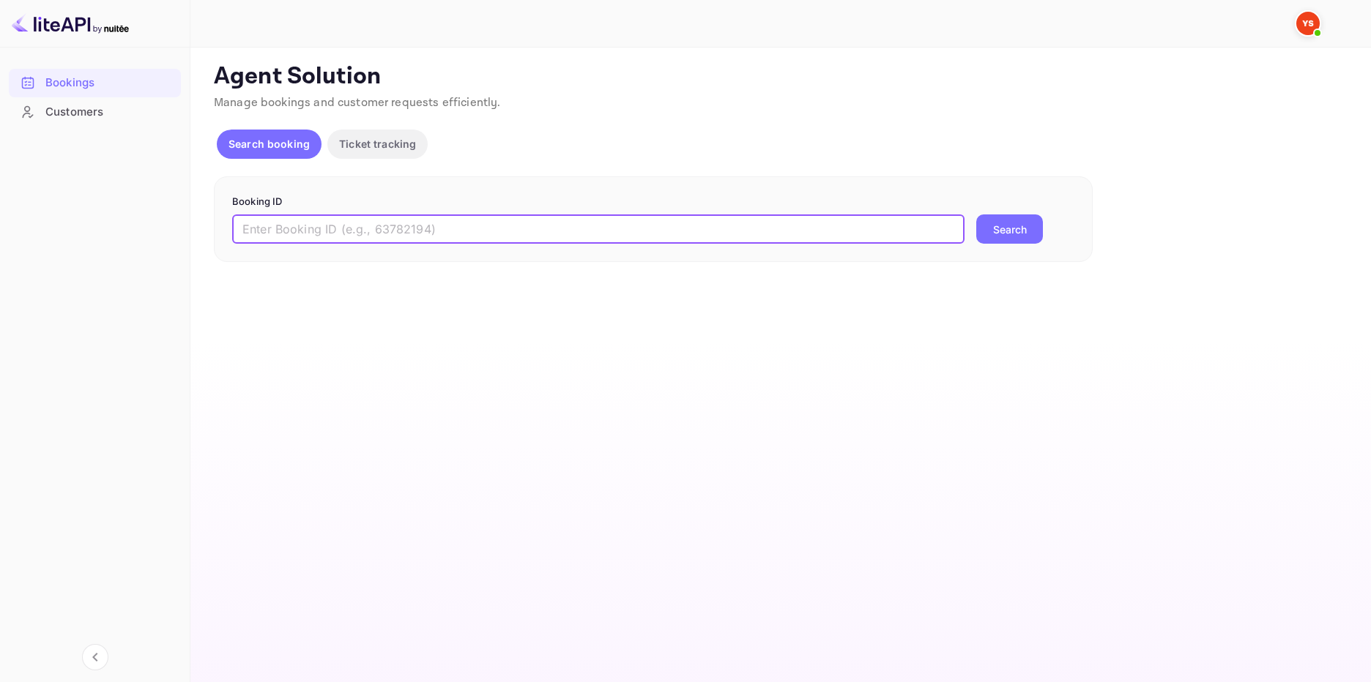
paste input "9426487"
type input "9426487"
click at [1016, 229] on button "Search" at bounding box center [1009, 229] width 67 height 29
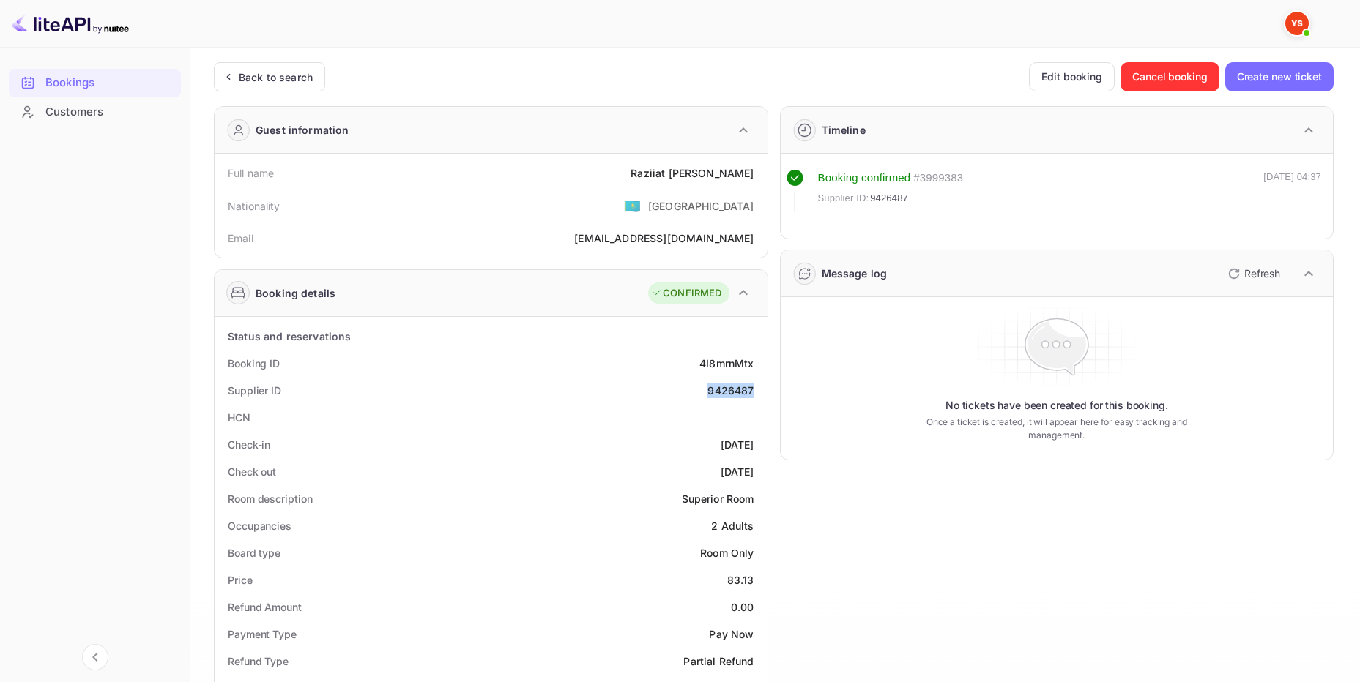
drag, startPoint x: 758, startPoint y: 389, endPoint x: 705, endPoint y: 392, distance: 52.8
click at [705, 392] on div "Supplier ID 9426487" at bounding box center [490, 390] width 541 height 27
copy div "9426487"
drag, startPoint x: 758, startPoint y: 174, endPoint x: 625, endPoint y: 178, distance: 133.3
click at [648, 177] on div "Full name [PERSON_NAME]" at bounding box center [490, 173] width 541 height 27
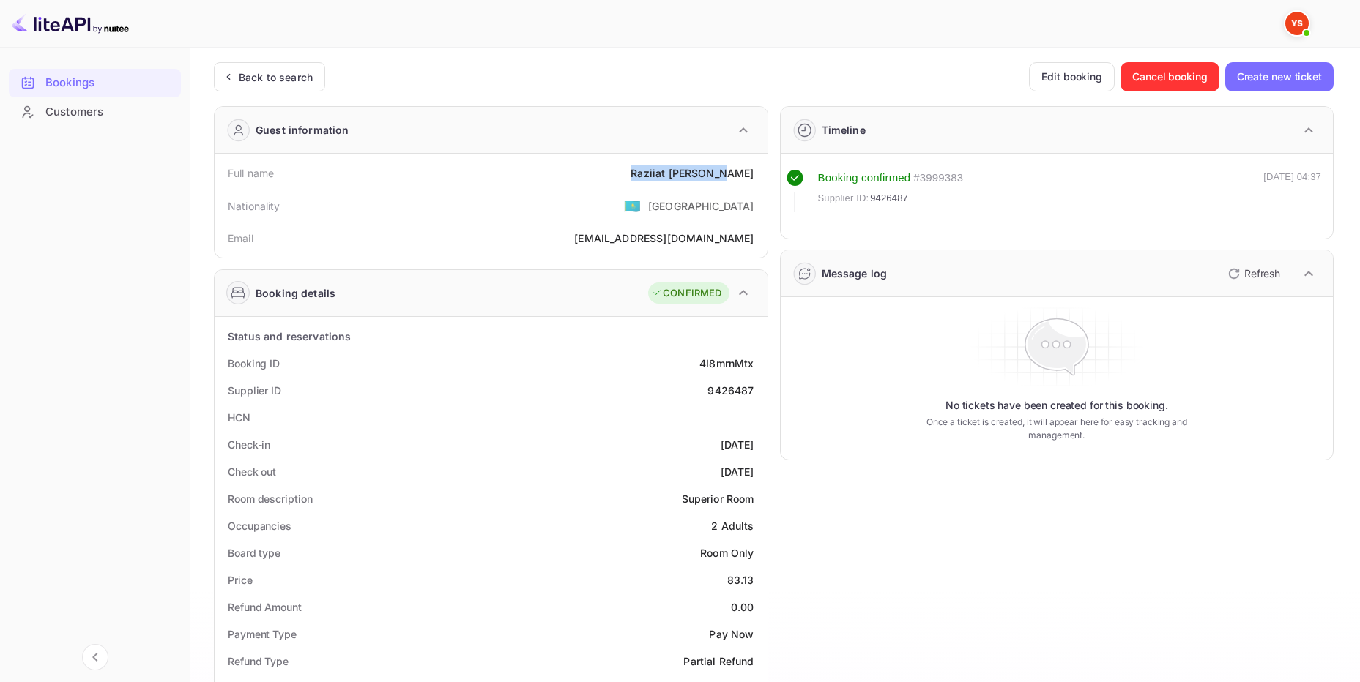
copy div "[PERSON_NAME]"
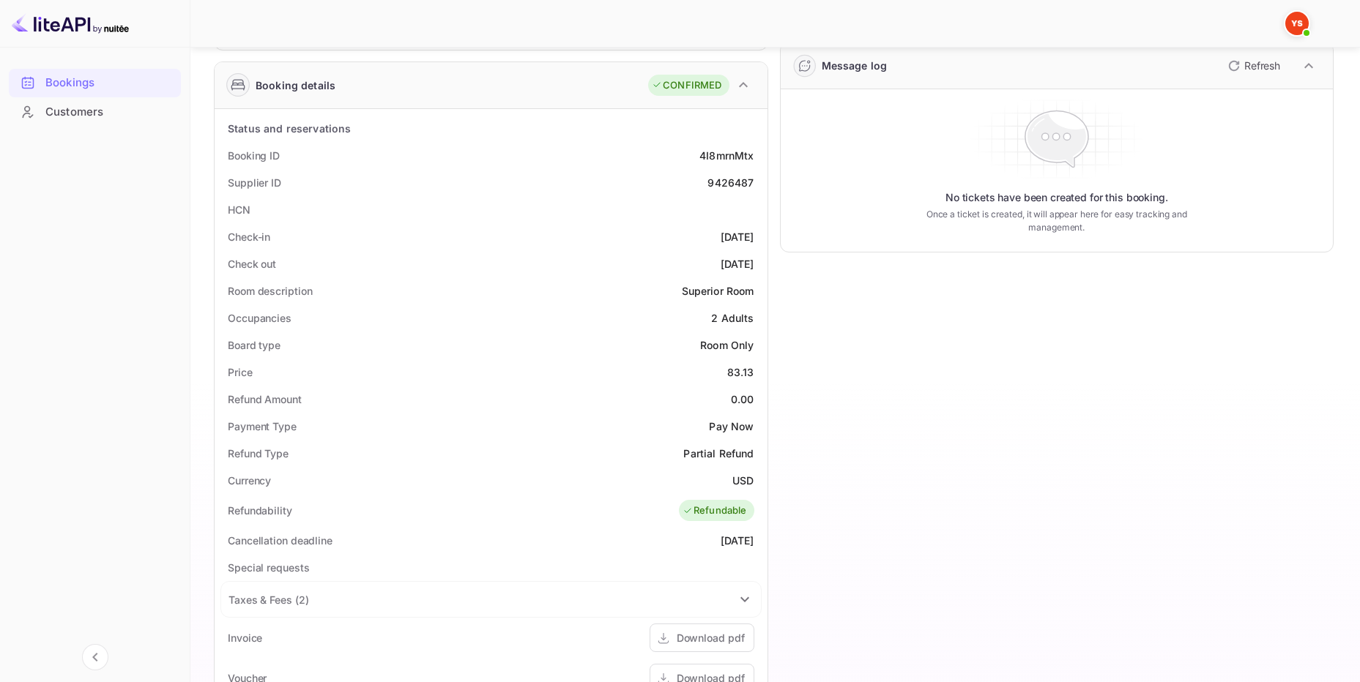
scroll to position [220, 0]
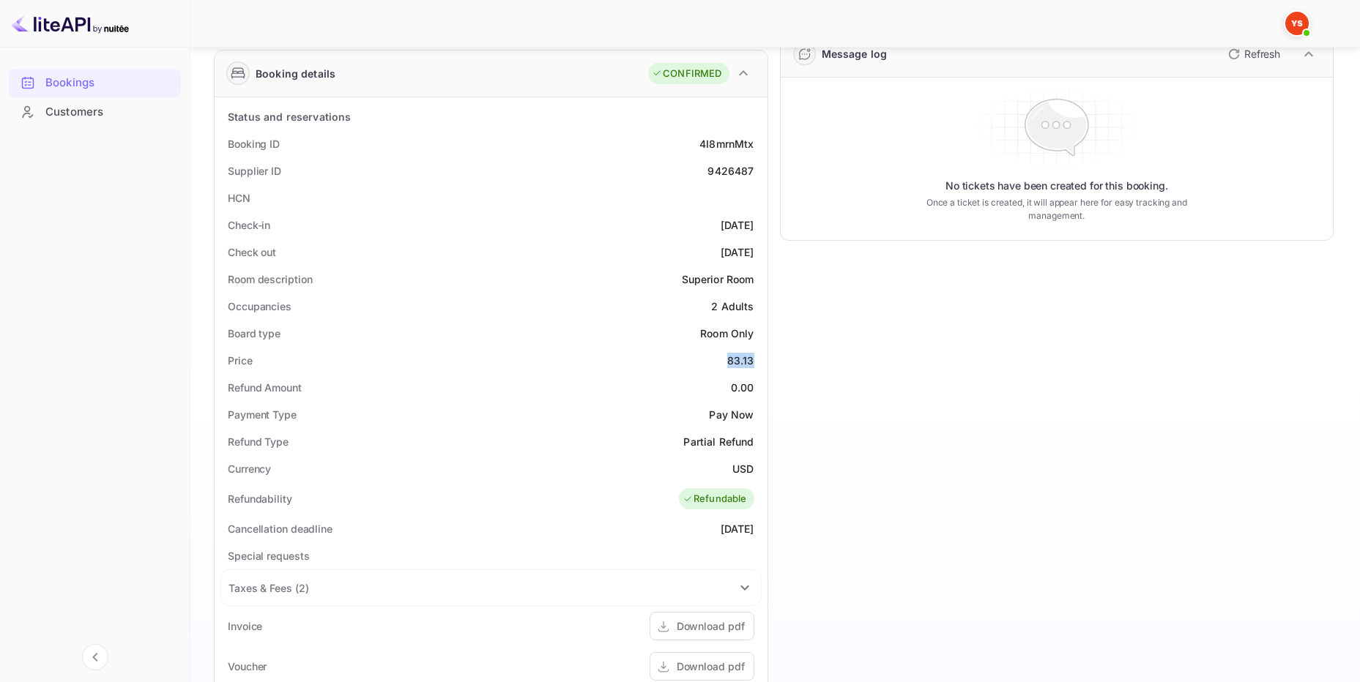
drag, startPoint x: 751, startPoint y: 361, endPoint x: 698, endPoint y: 365, distance: 53.6
click at [712, 361] on div "Price 83.13" at bounding box center [490, 360] width 541 height 27
copy div "83.13"
drag, startPoint x: 761, startPoint y: 466, endPoint x: 680, endPoint y: 466, distance: 81.3
click at [688, 466] on div "Status and reservations Booking ID 4I8mrnMtx Supplier ID 9426487 HCN Check-in […" at bounding box center [491, 532] width 553 height 871
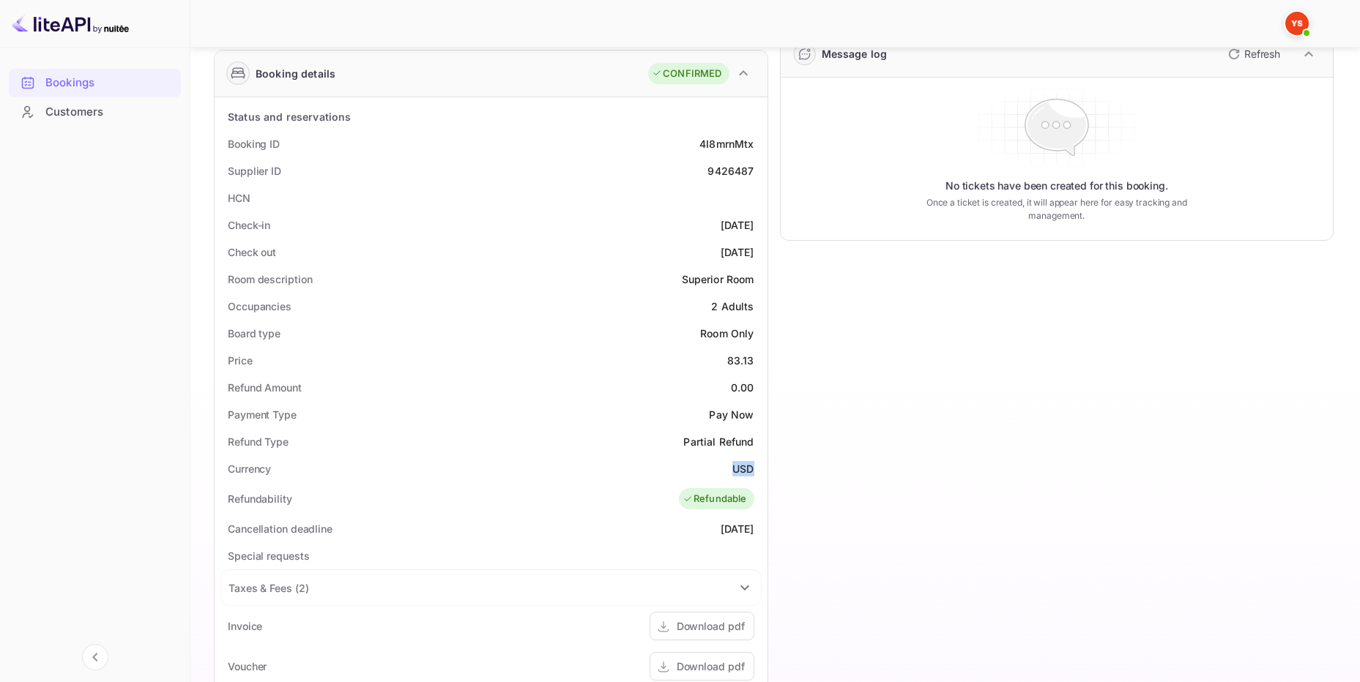
copy div "USD"
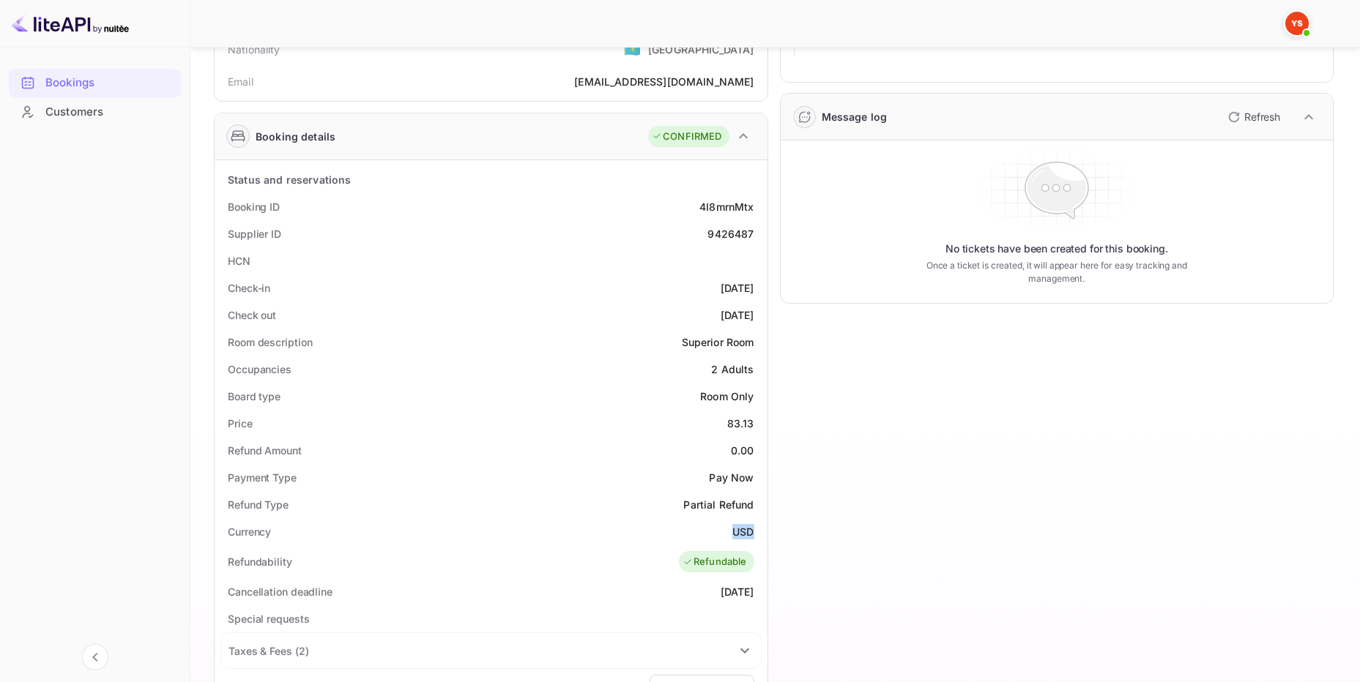
scroll to position [0, 0]
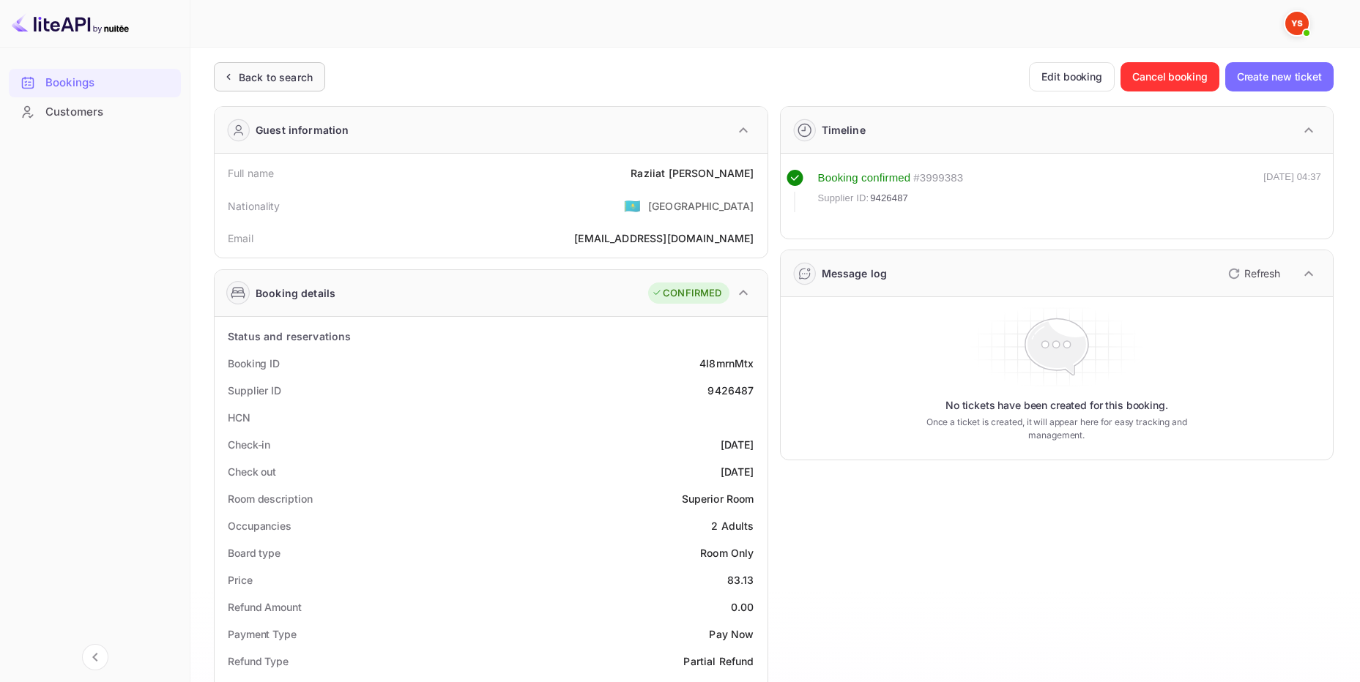
click at [244, 77] on div "Back to search" at bounding box center [276, 77] width 74 height 15
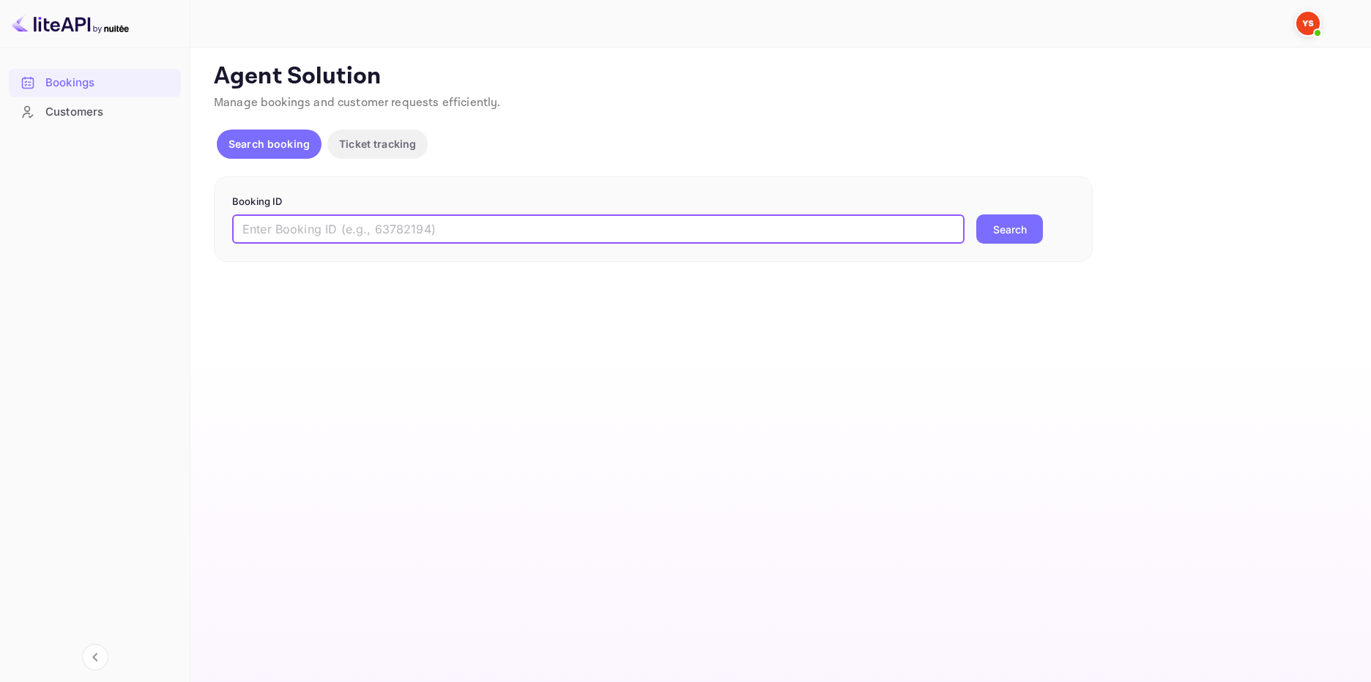
click at [454, 225] on input "text" at bounding box center [598, 229] width 732 height 29
paste input "9385799"
type input "9385799"
click at [997, 228] on button "Search" at bounding box center [1009, 229] width 67 height 29
